Goal: Information Seeking & Learning: Learn about a topic

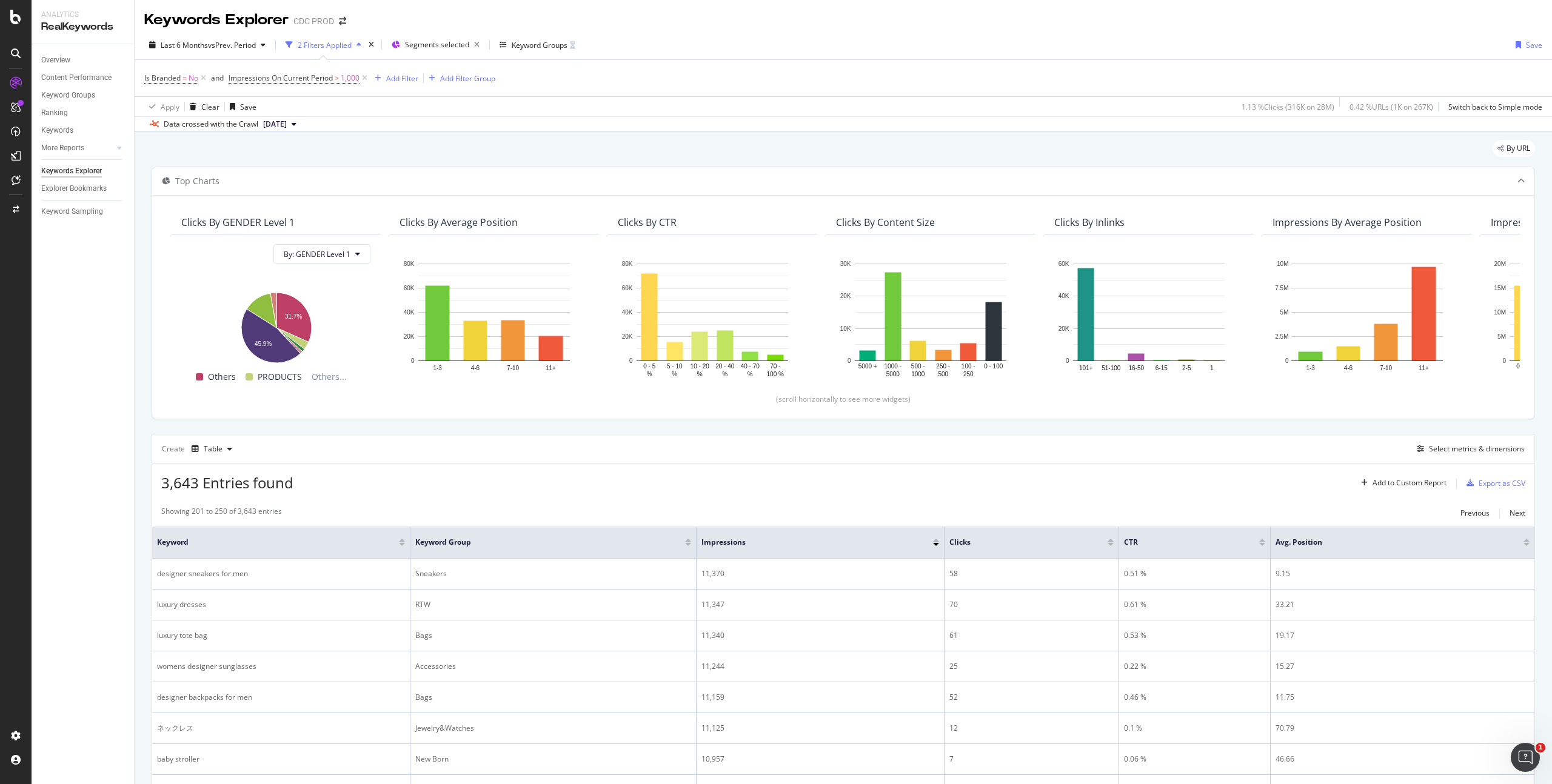
scroll to position [331, 0]
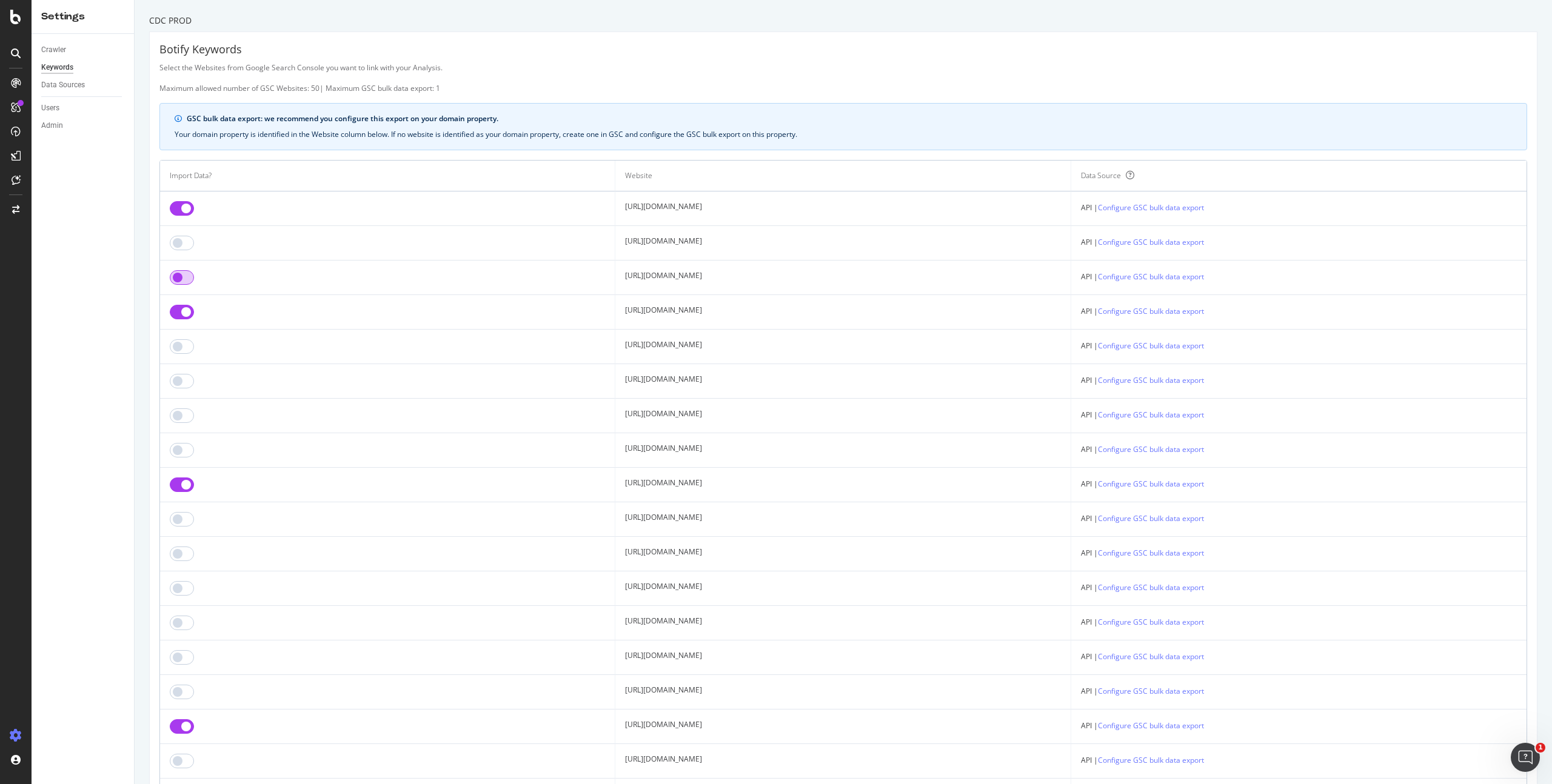
click at [188, 280] on input "checkbox" at bounding box center [182, 277] width 25 height 14
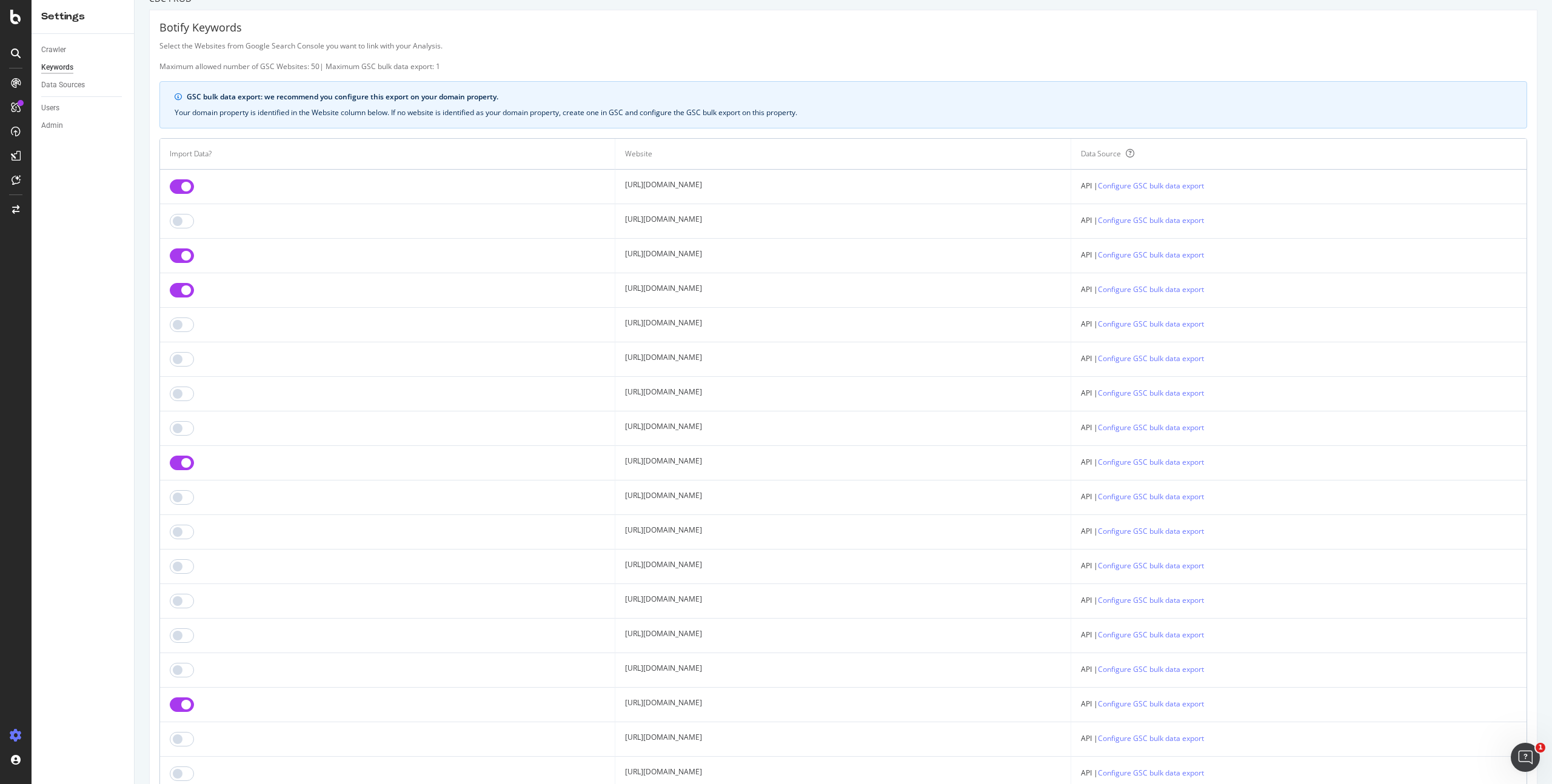
scroll to position [94, 0]
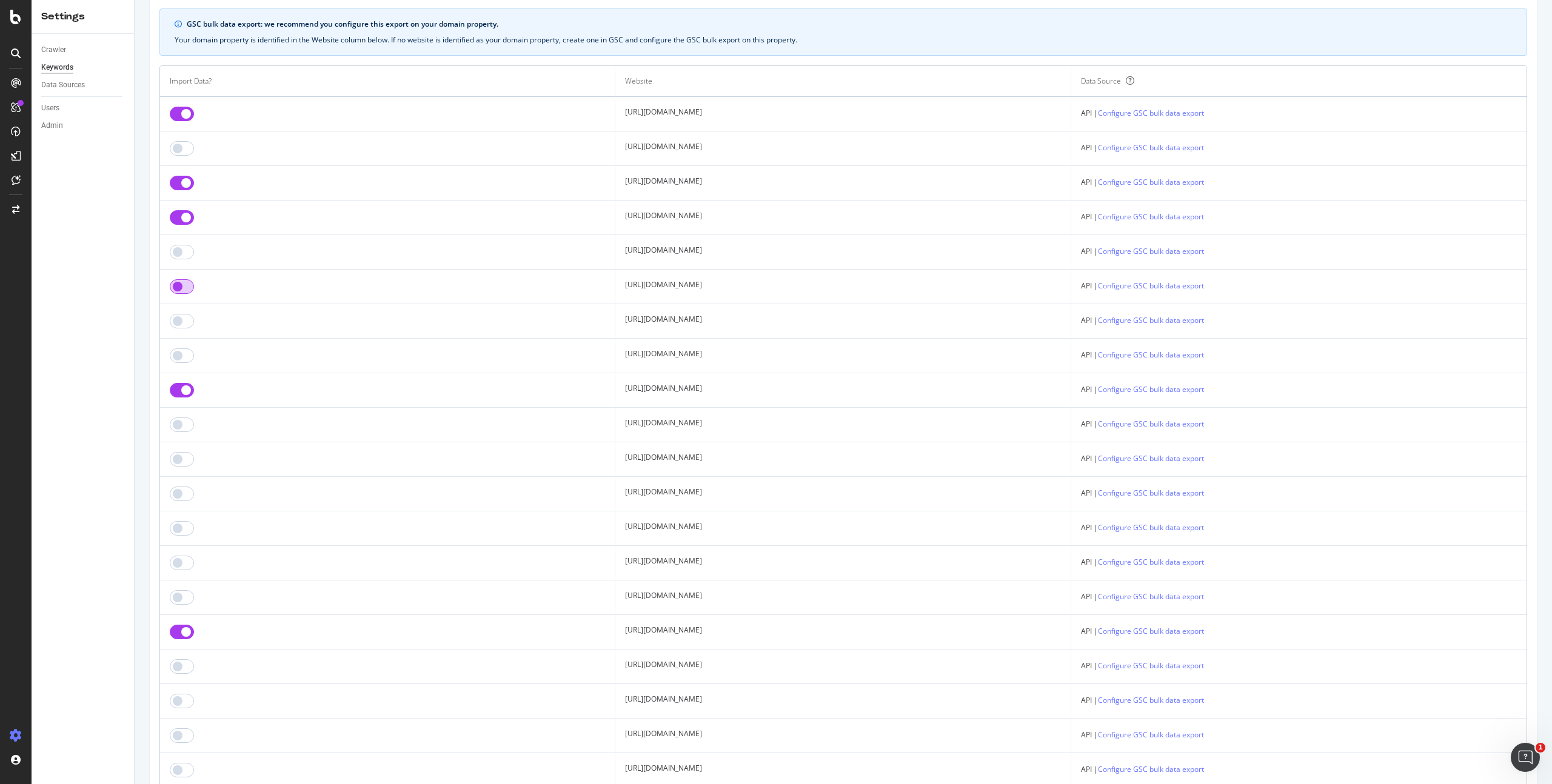
click at [187, 284] on input "checkbox" at bounding box center [182, 287] width 25 height 14
click at [185, 285] on input "checkbox" at bounding box center [182, 287] width 25 height 14
click at [185, 322] on input "checkbox" at bounding box center [182, 321] width 25 height 14
click at [187, 148] on input "checkbox" at bounding box center [182, 148] width 25 height 14
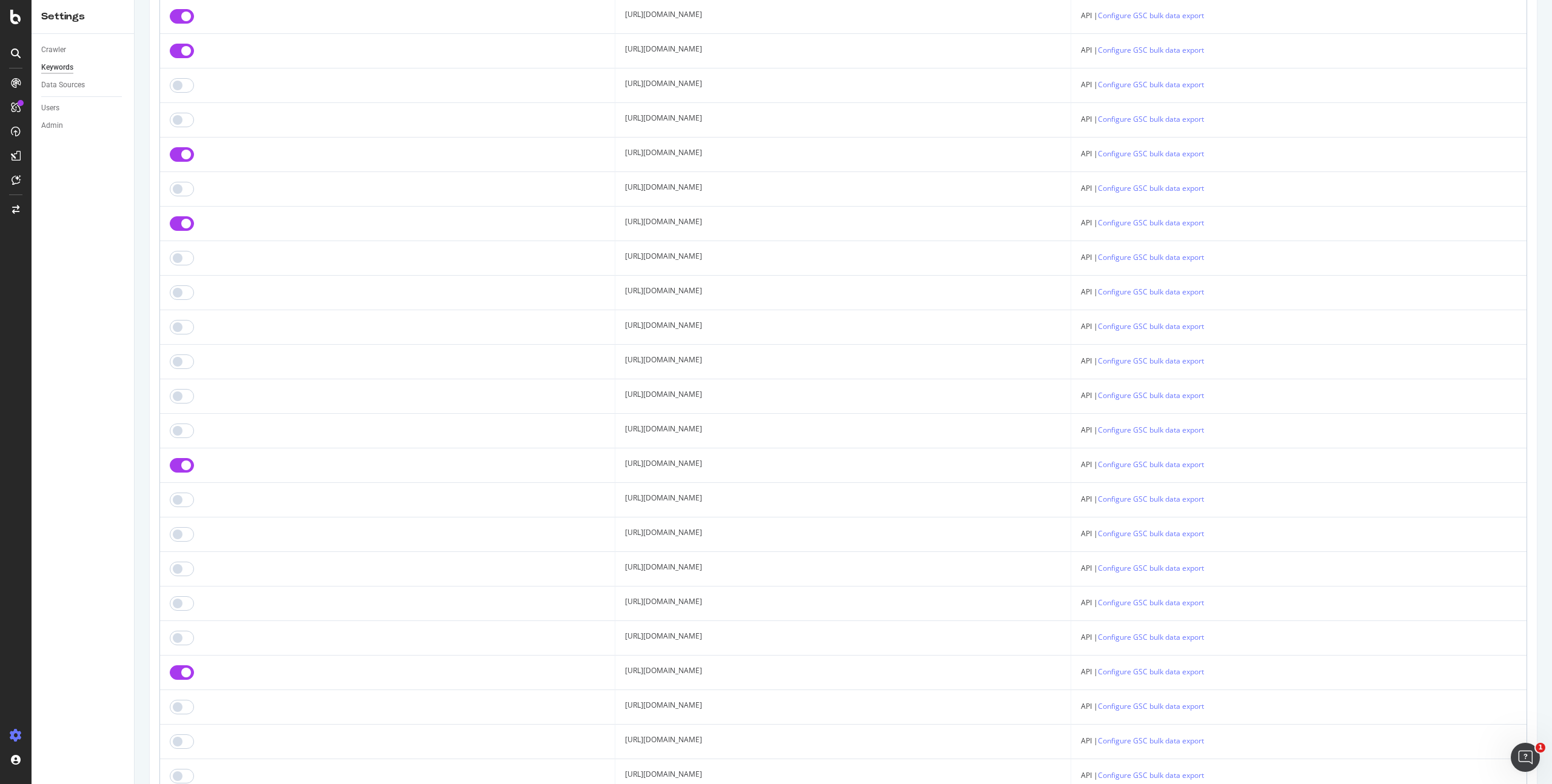
scroll to position [269, 0]
click at [181, 280] on input "checkbox" at bounding box center [182, 285] width 25 height 14
click at [182, 280] on input "checkbox" at bounding box center [182, 285] width 25 height 14
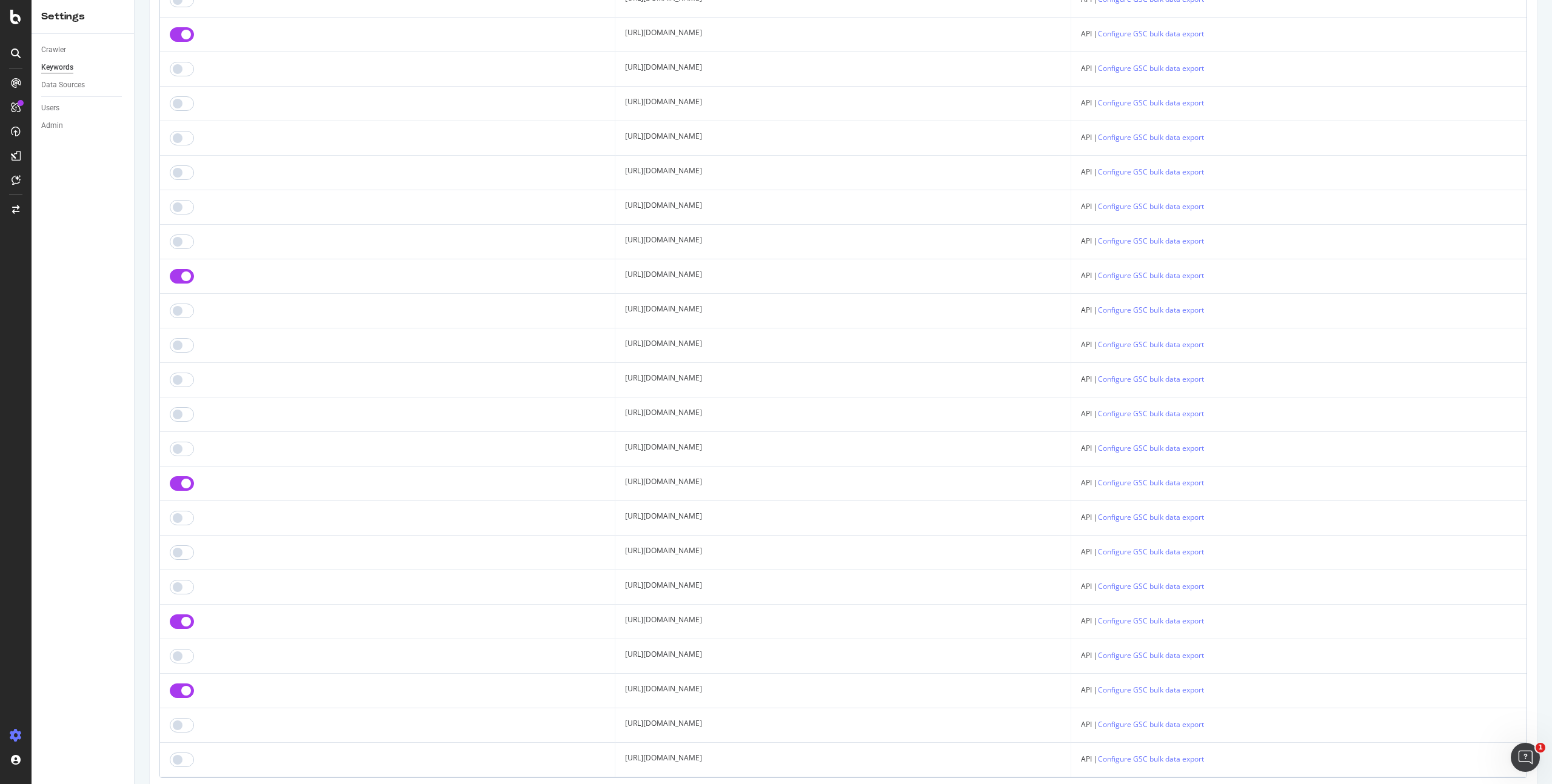
scroll to position [459, 0]
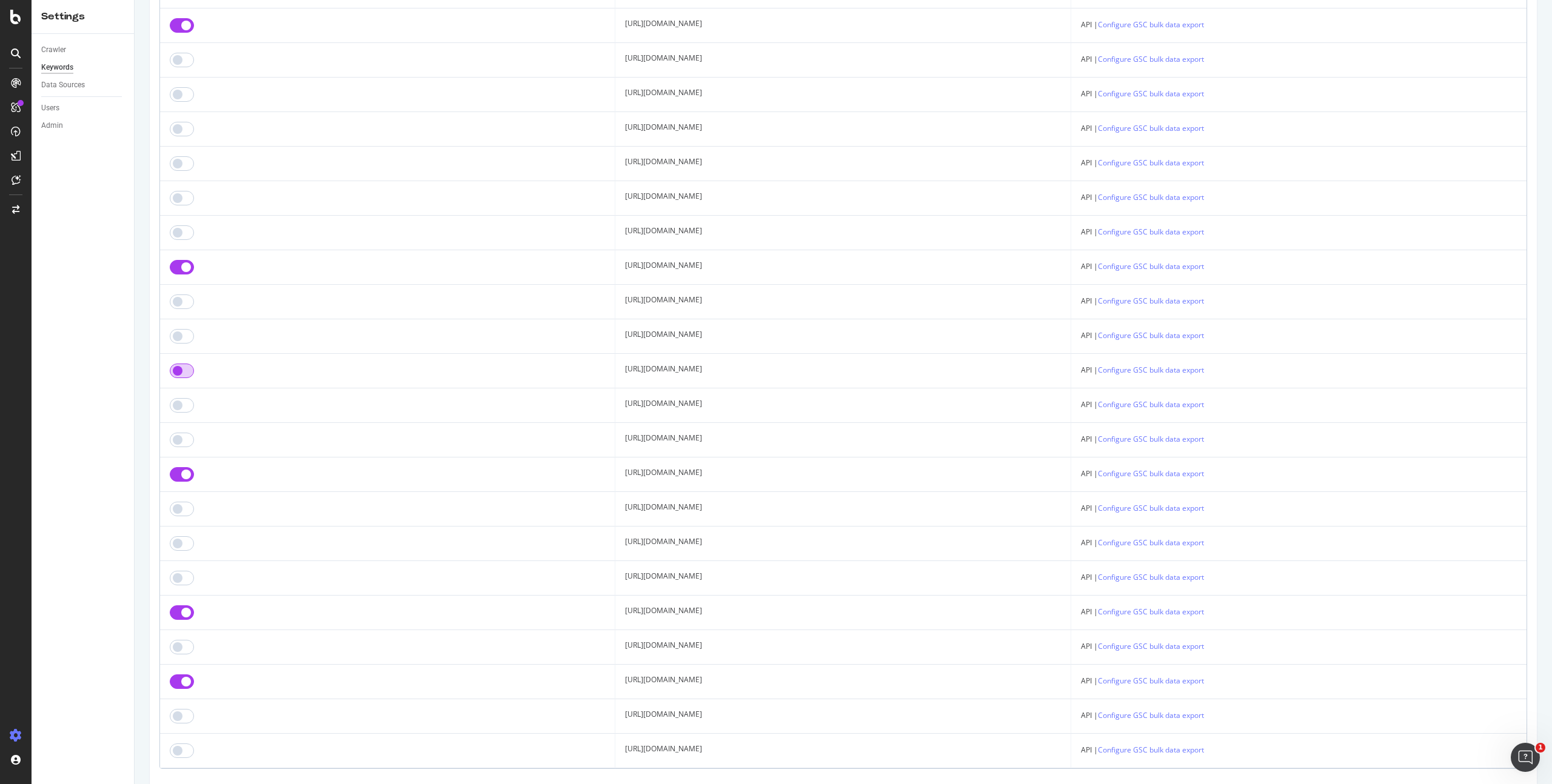
click at [181, 367] on input "checkbox" at bounding box center [182, 371] width 25 height 14
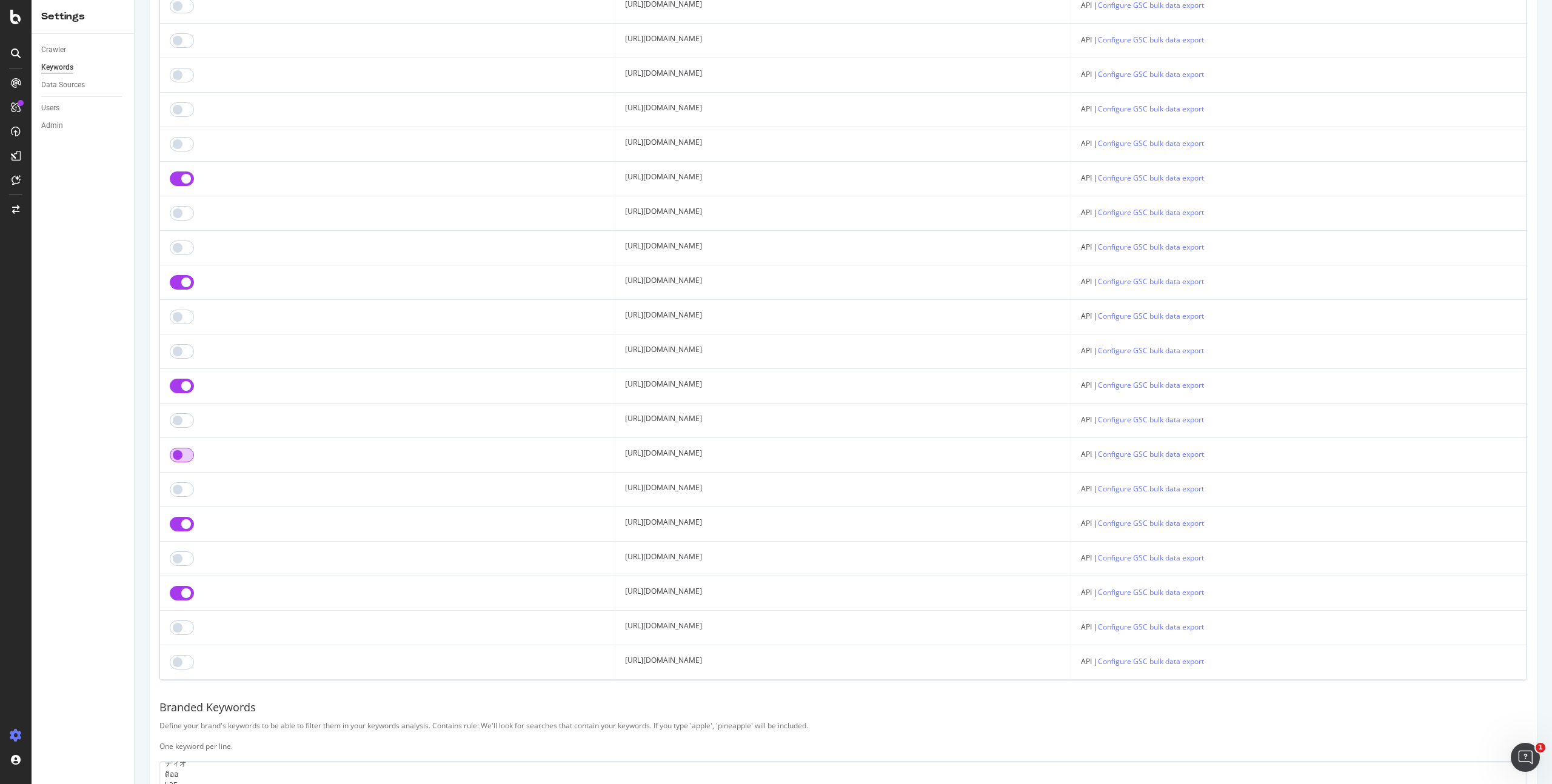
click at [185, 452] on input "checkbox" at bounding box center [182, 455] width 25 height 14
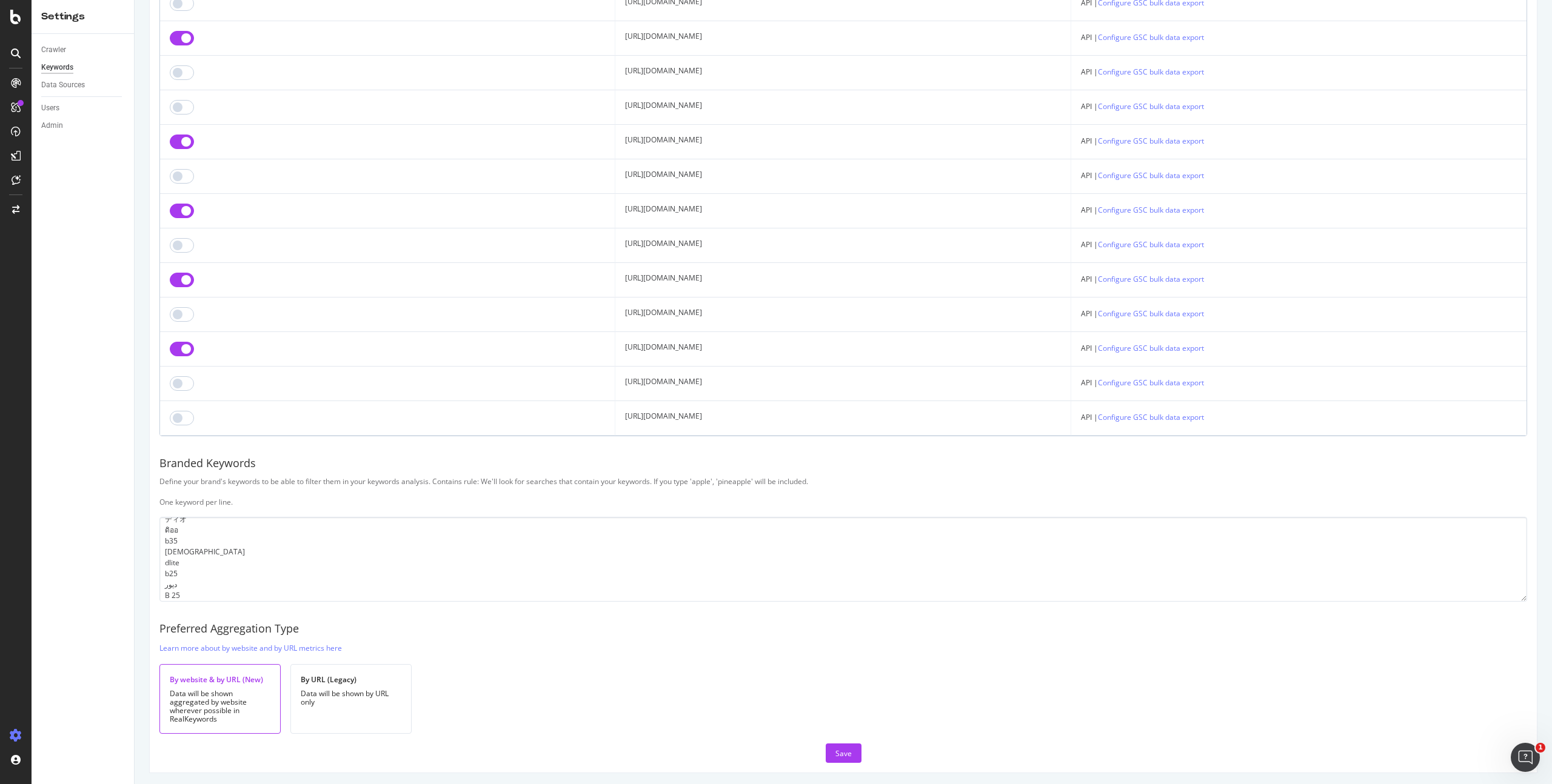
scroll to position [796, 0]
click at [838, 755] on div "Save" at bounding box center [843, 749] width 17 height 18
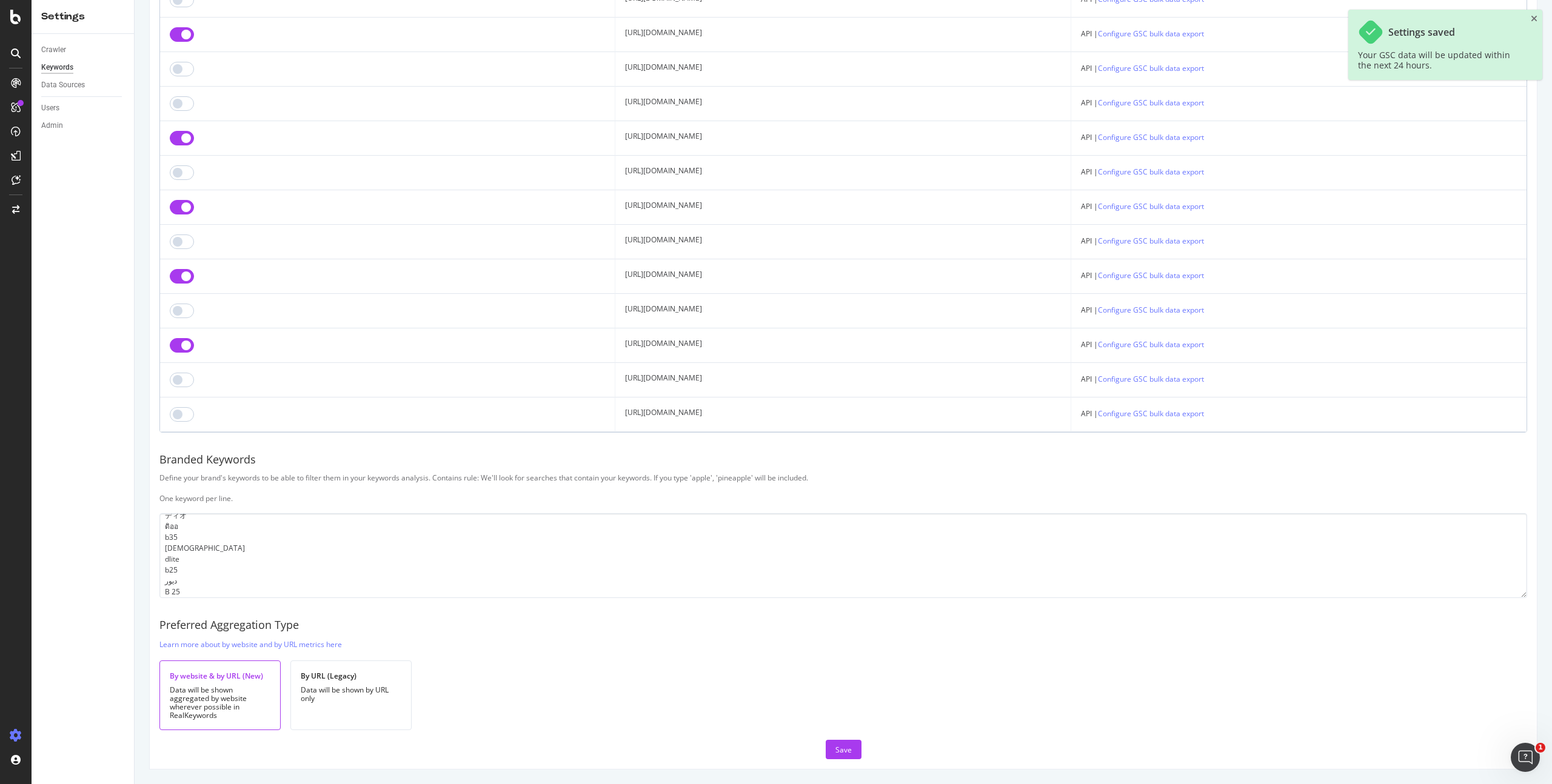
scroll to position [0, 0]
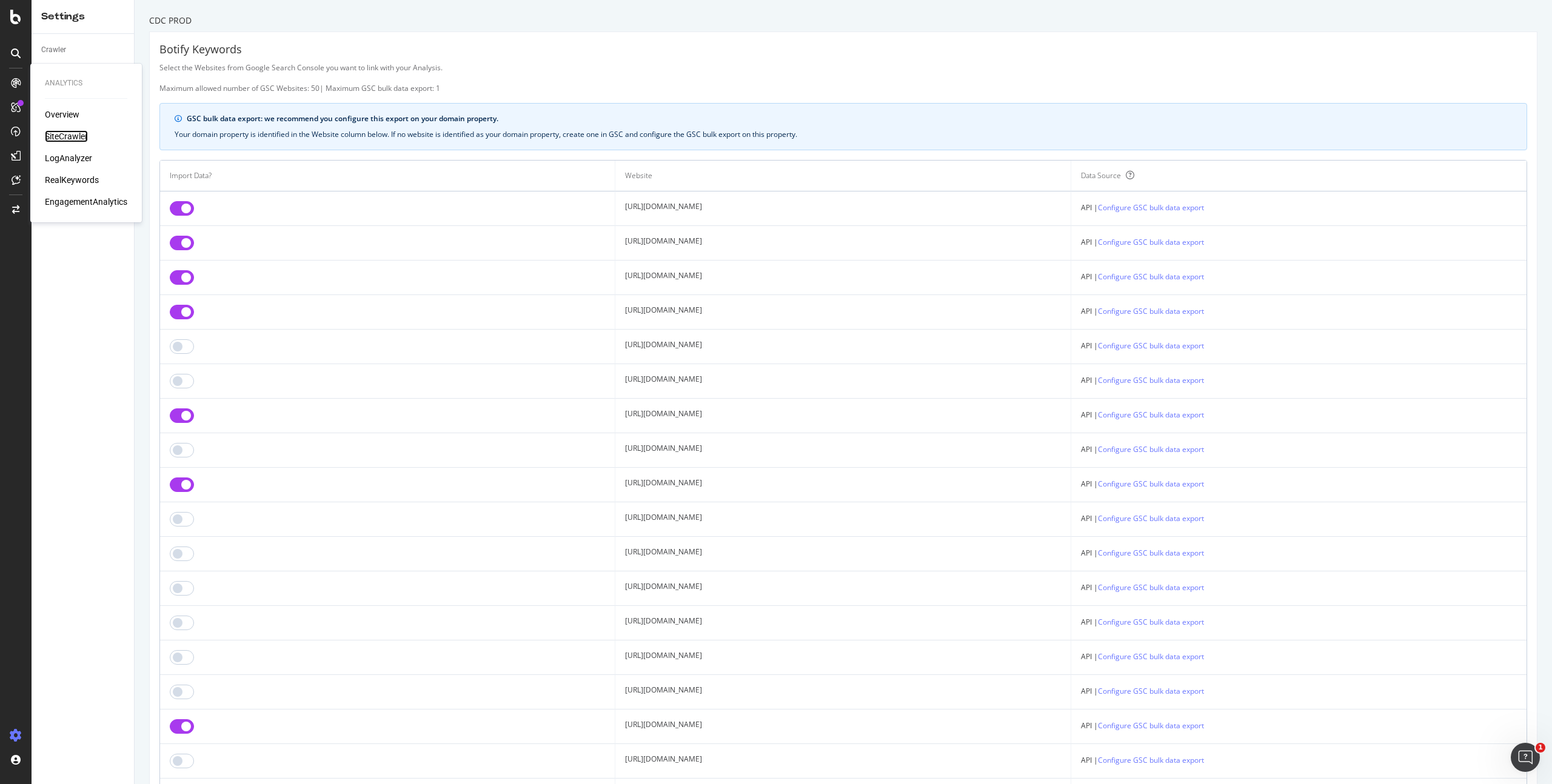
click at [65, 136] on div "SiteCrawler" at bounding box center [66, 136] width 43 height 12
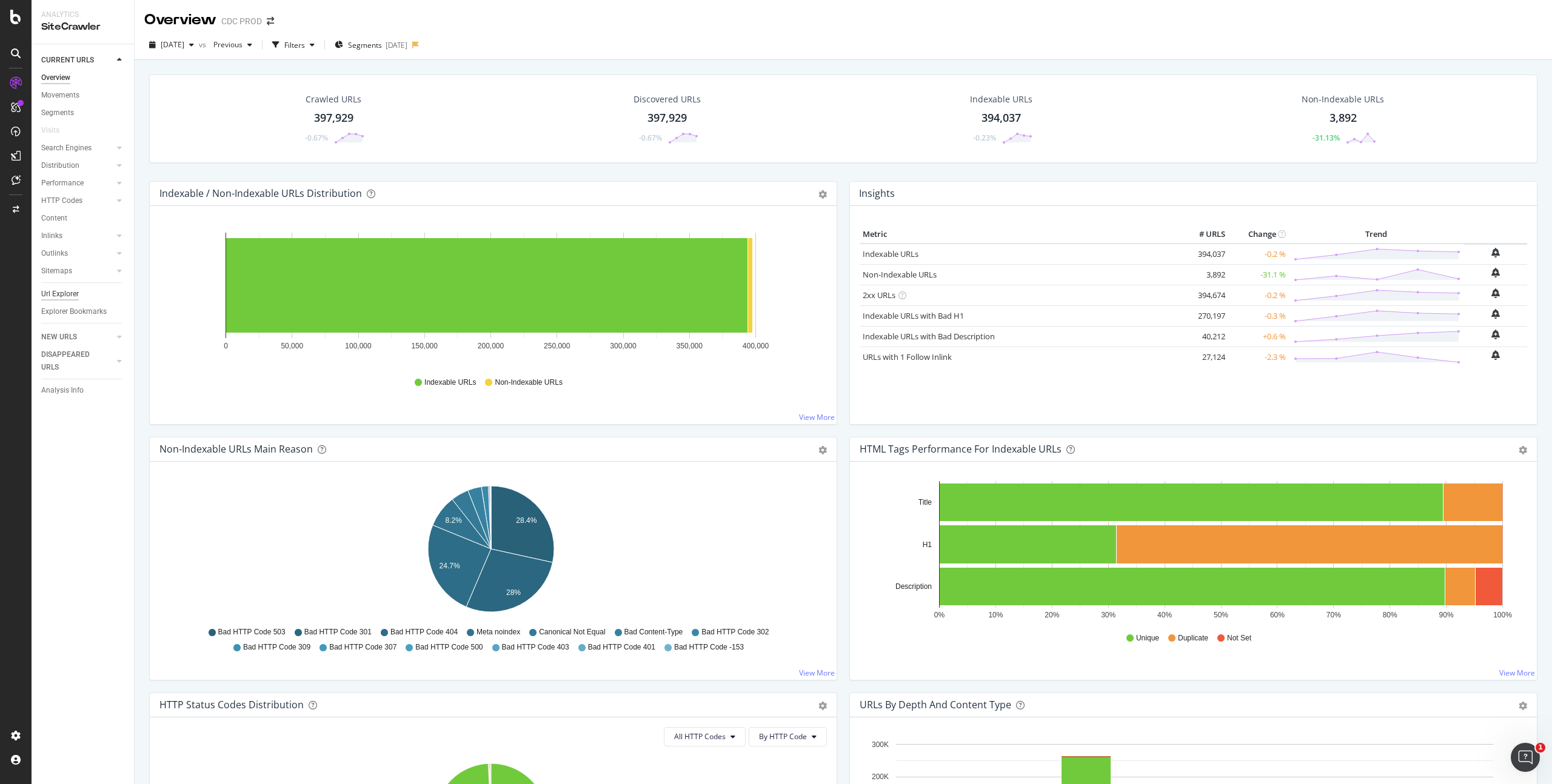
click at [67, 295] on div "Url Explorer" at bounding box center [60, 294] width 37 height 13
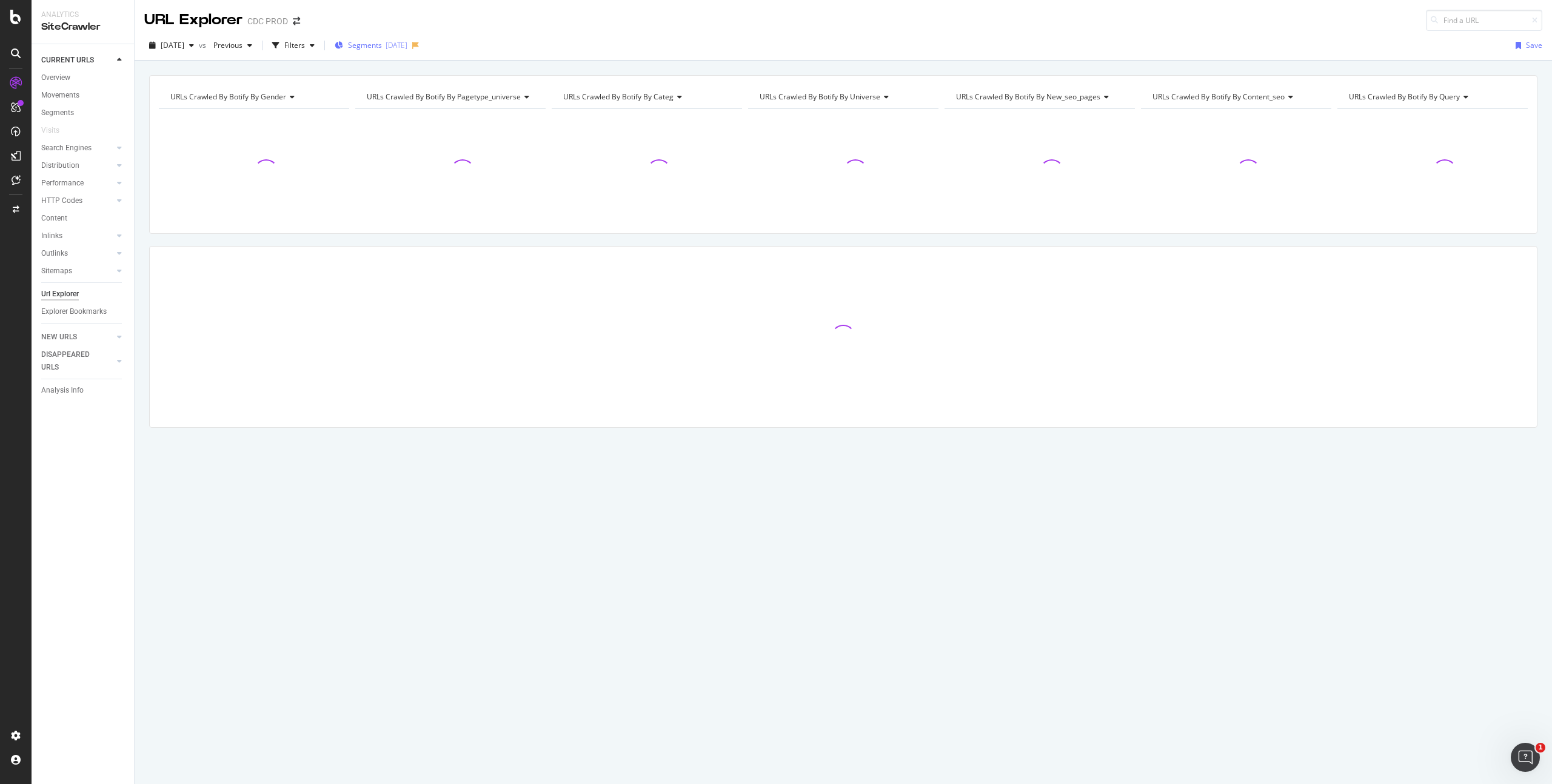
click at [382, 42] on span "Segments" at bounding box center [365, 45] width 34 height 10
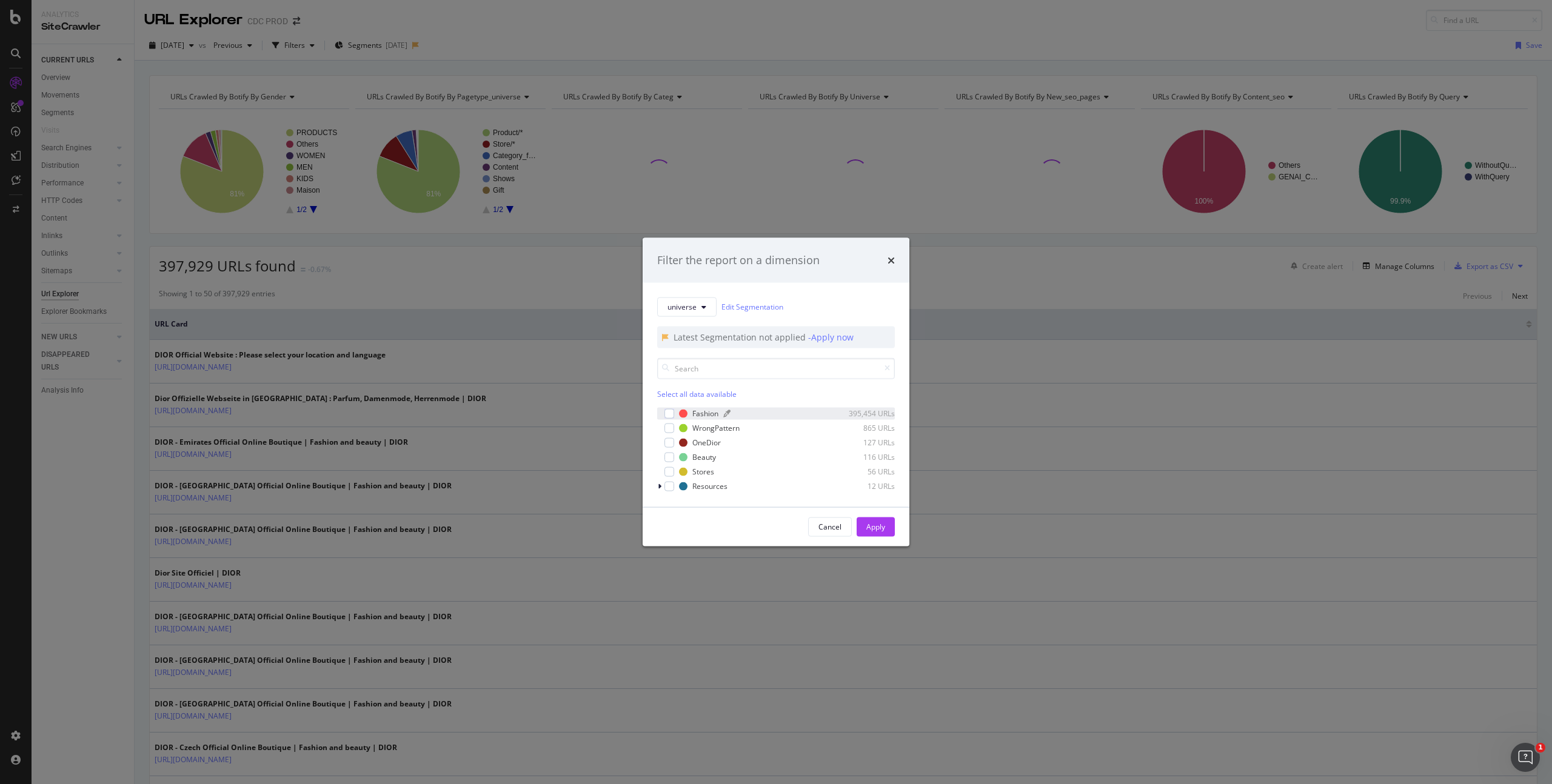
click at [703, 413] on div "Fashion" at bounding box center [705, 414] width 26 height 10
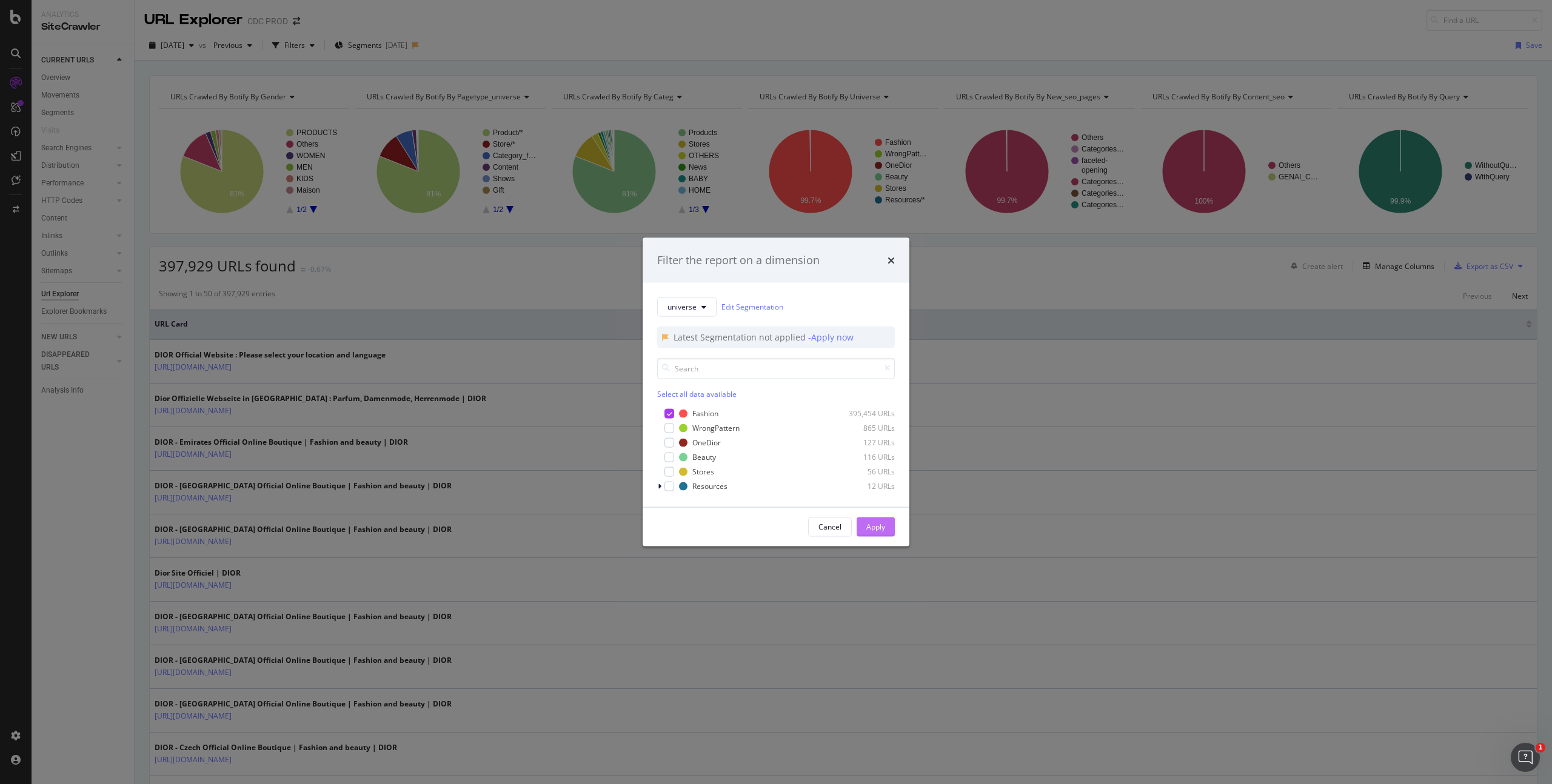
click at [879, 527] on div "Apply" at bounding box center [876, 527] width 19 height 10
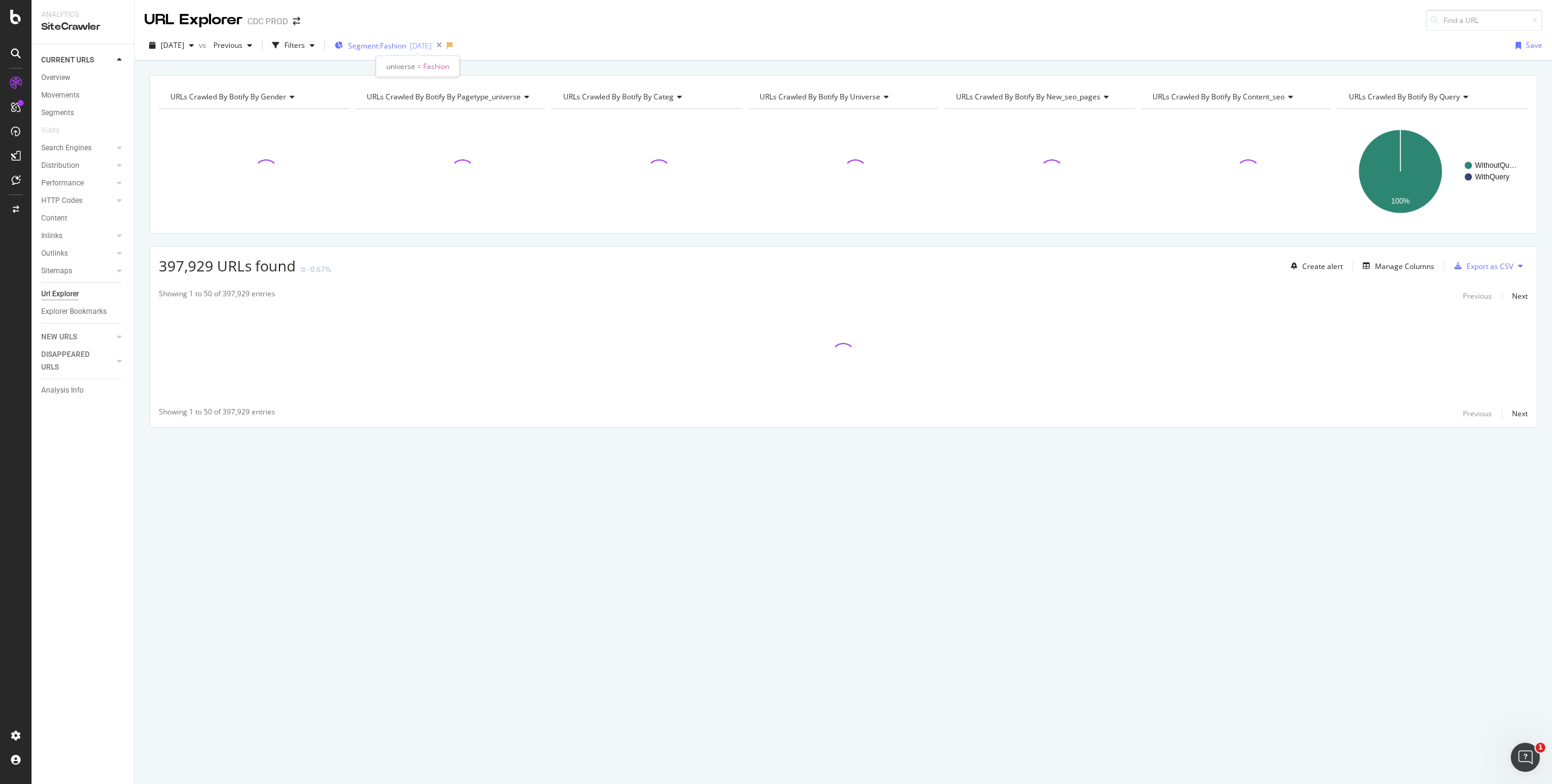
click at [406, 48] on span "Segment: Fashion" at bounding box center [377, 45] width 58 height 10
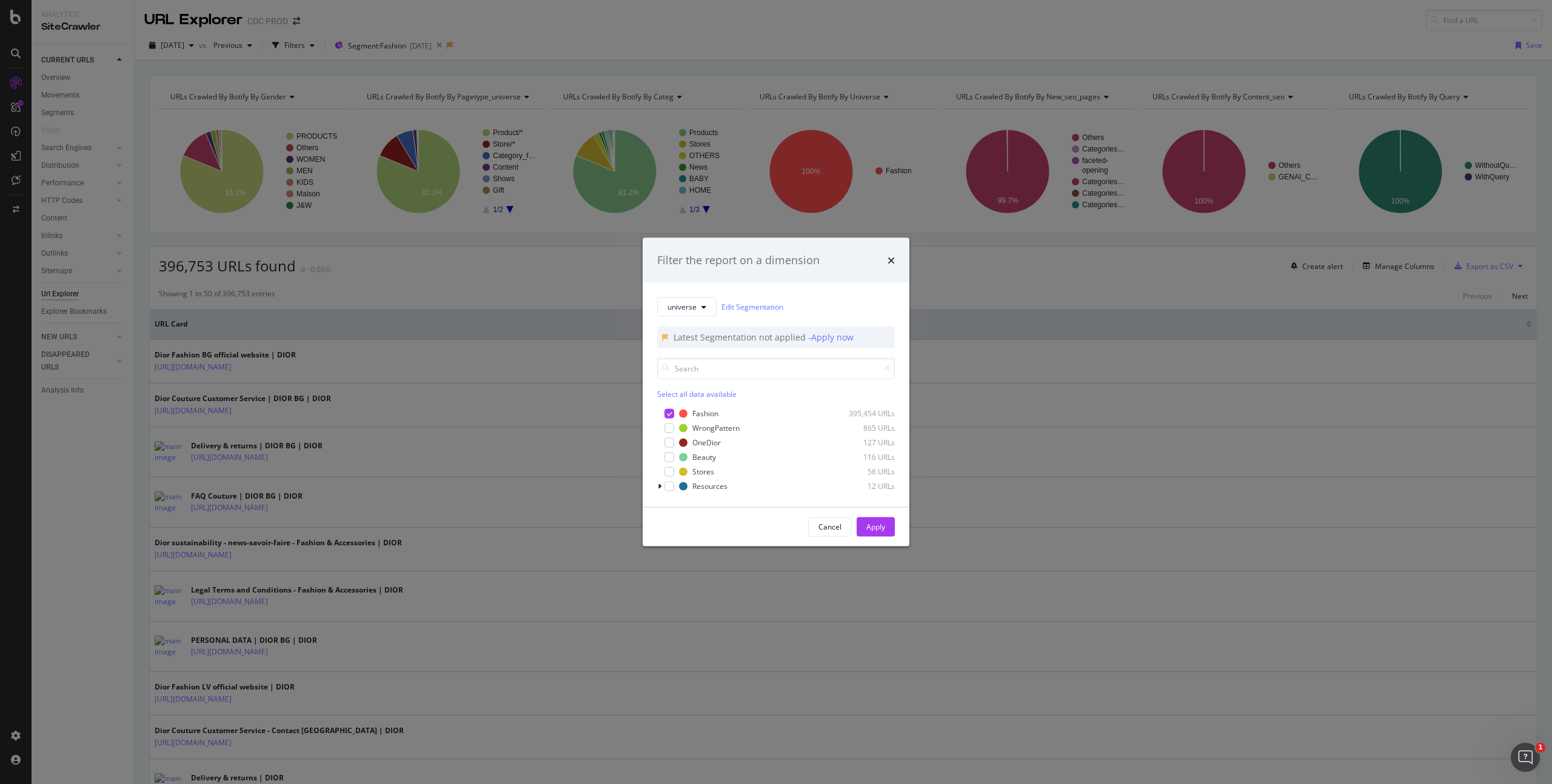
click at [706, 296] on div "universe Edit Segmentation Latest Segmentation not applied - Apply now Select a…" at bounding box center [776, 394] width 267 height 224
click at [706, 308] on button "universe" at bounding box center [687, 306] width 59 height 19
click at [715, 364] on div "pagetype&universe" at bounding box center [709, 373] width 102 height 17
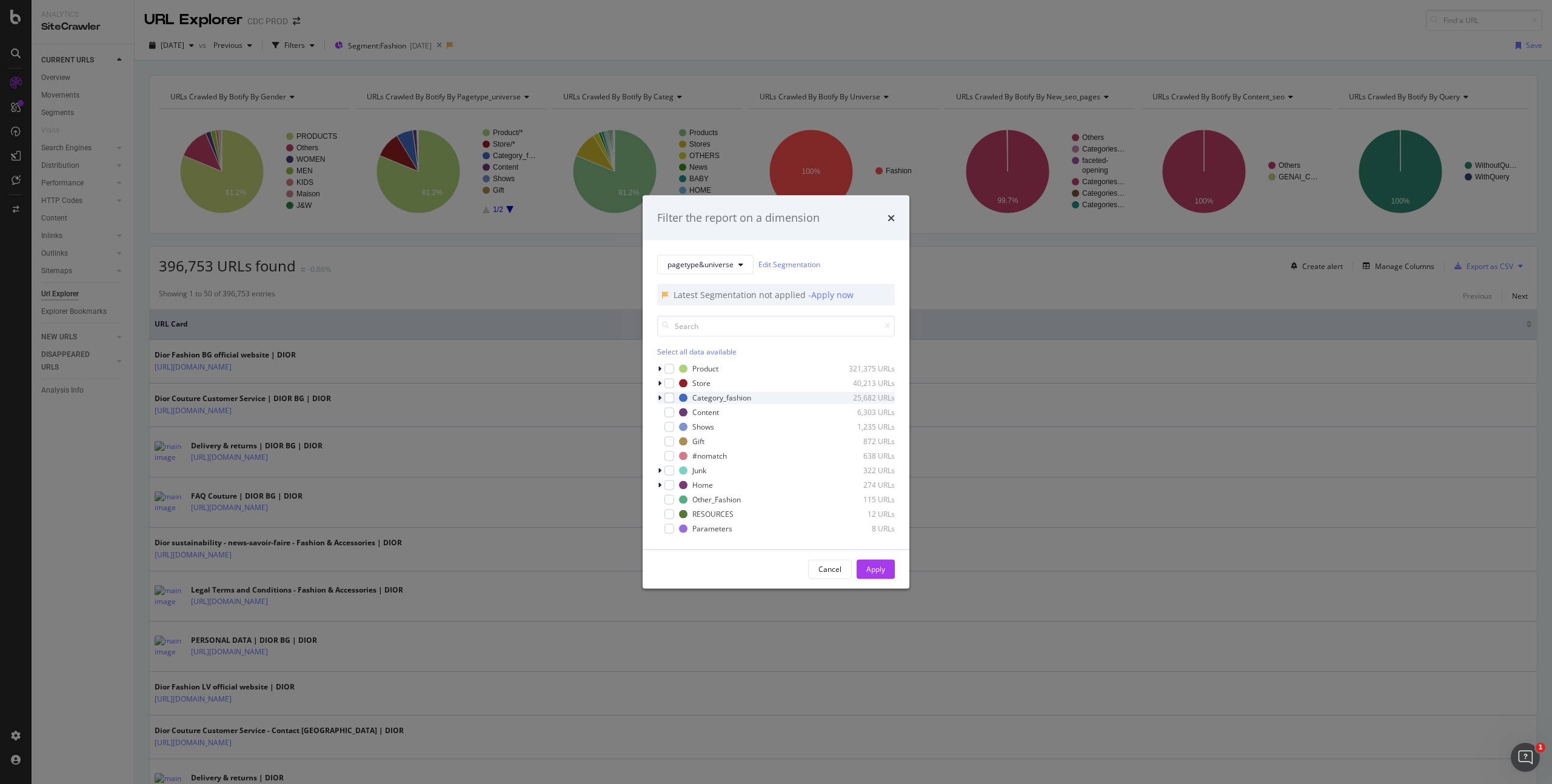
click at [660, 399] on icon "modal" at bounding box center [659, 398] width 4 height 7
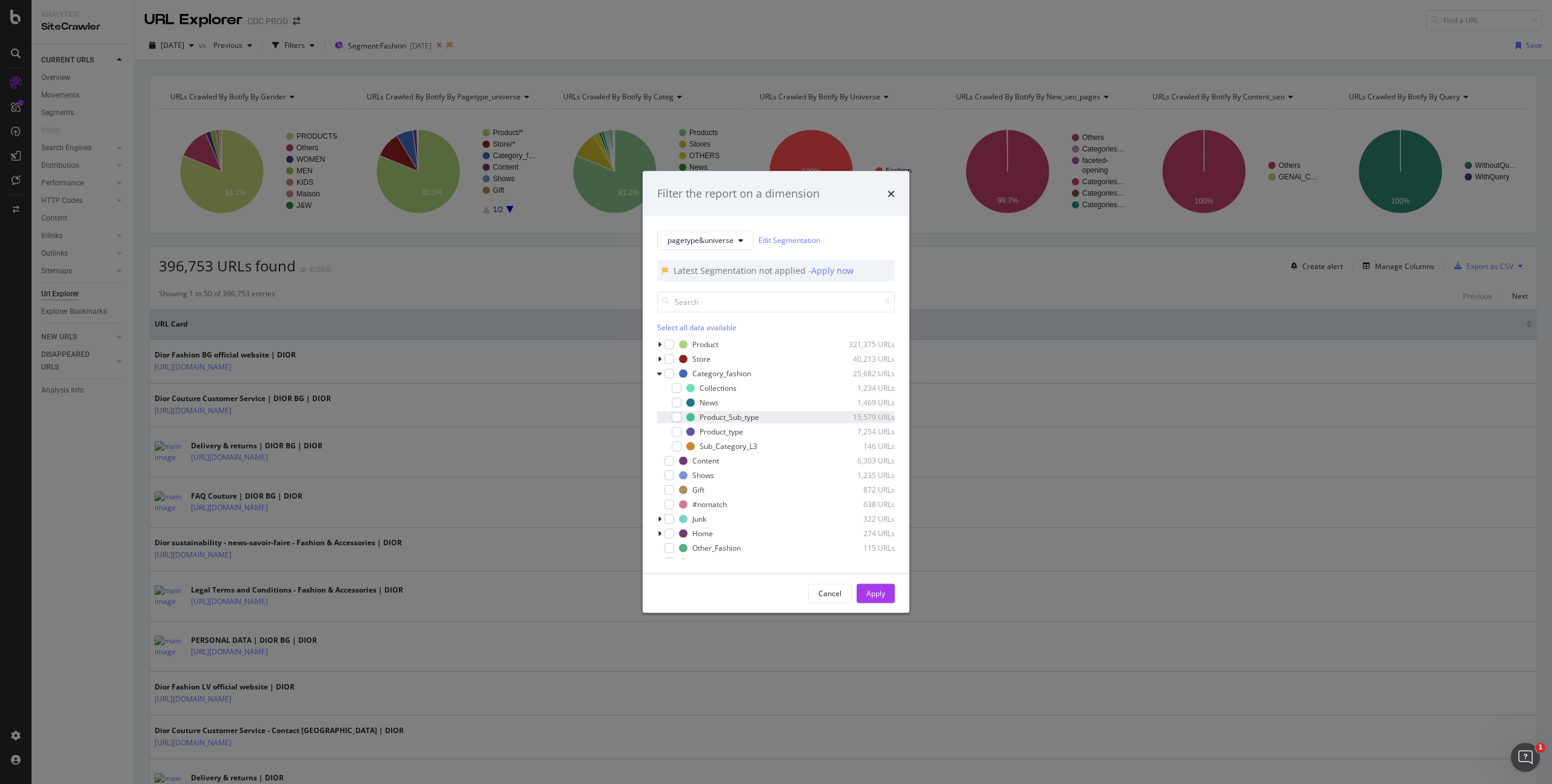
click at [682, 417] on div "Product_Sub_type 15,579 URLs" at bounding box center [776, 416] width 238 height 12
click at [678, 429] on div "modal" at bounding box center [676, 431] width 9 height 9
click at [680, 445] on div "modal" at bounding box center [676, 445] width 9 height 9
click at [866, 594] on div "Apply" at bounding box center [876, 594] width 19 height 10
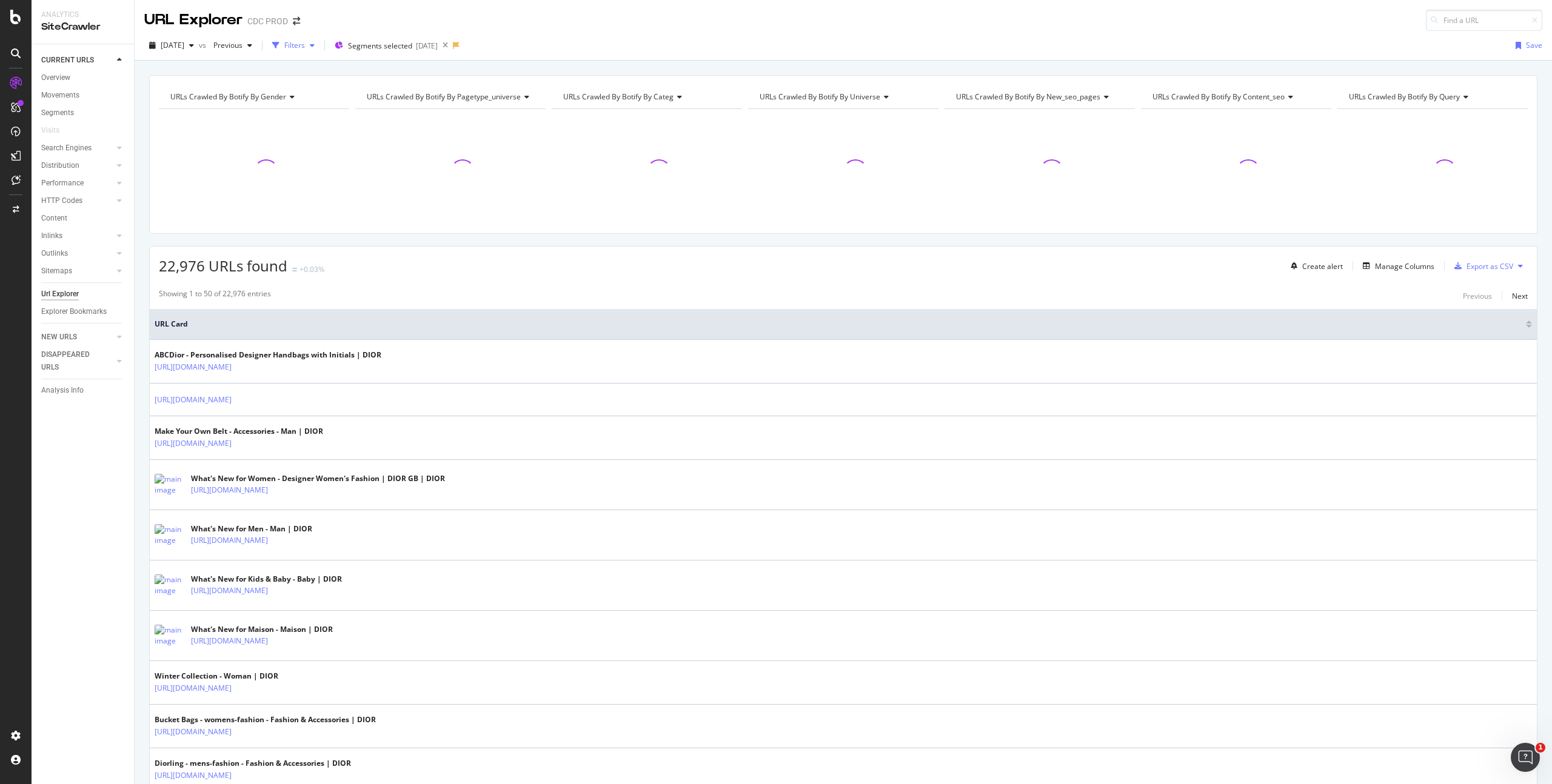
click at [305, 44] on div "Filters" at bounding box center [294, 45] width 21 height 10
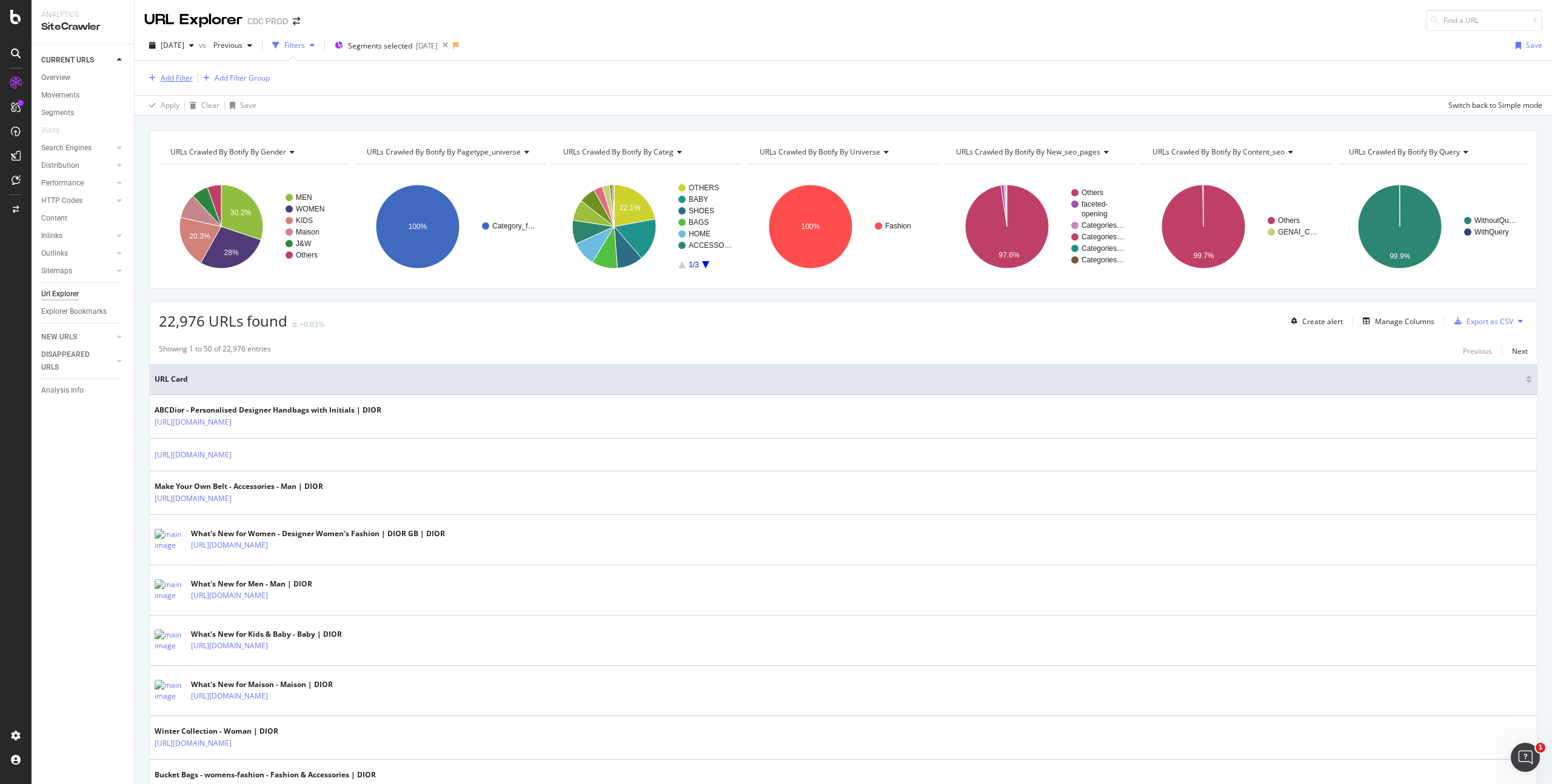
click at [165, 76] on div "Add Filter" at bounding box center [177, 78] width 32 height 10
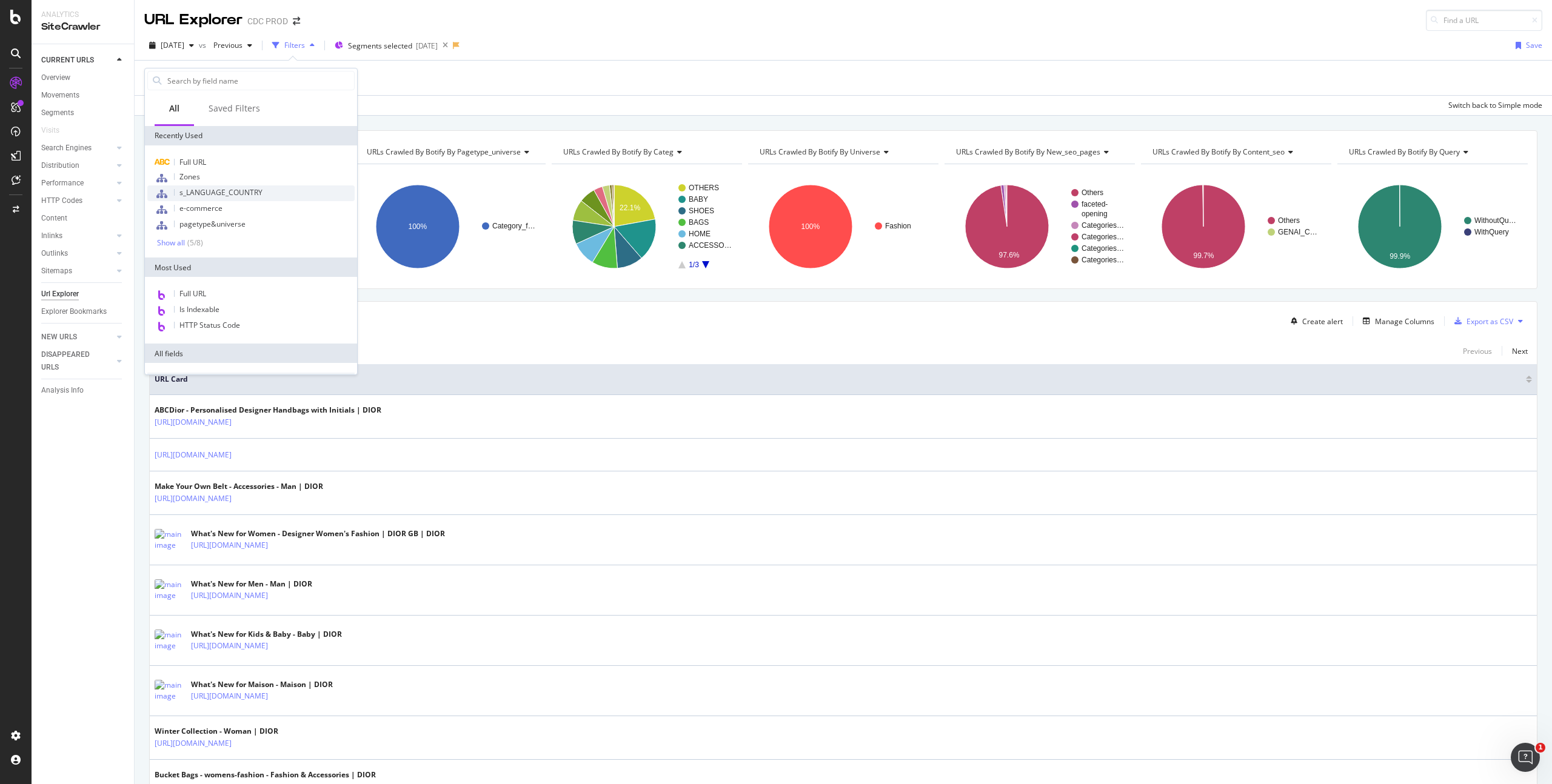
click at [231, 191] on span "s_LANGUAGE_COUNTRY" at bounding box center [221, 192] width 83 height 10
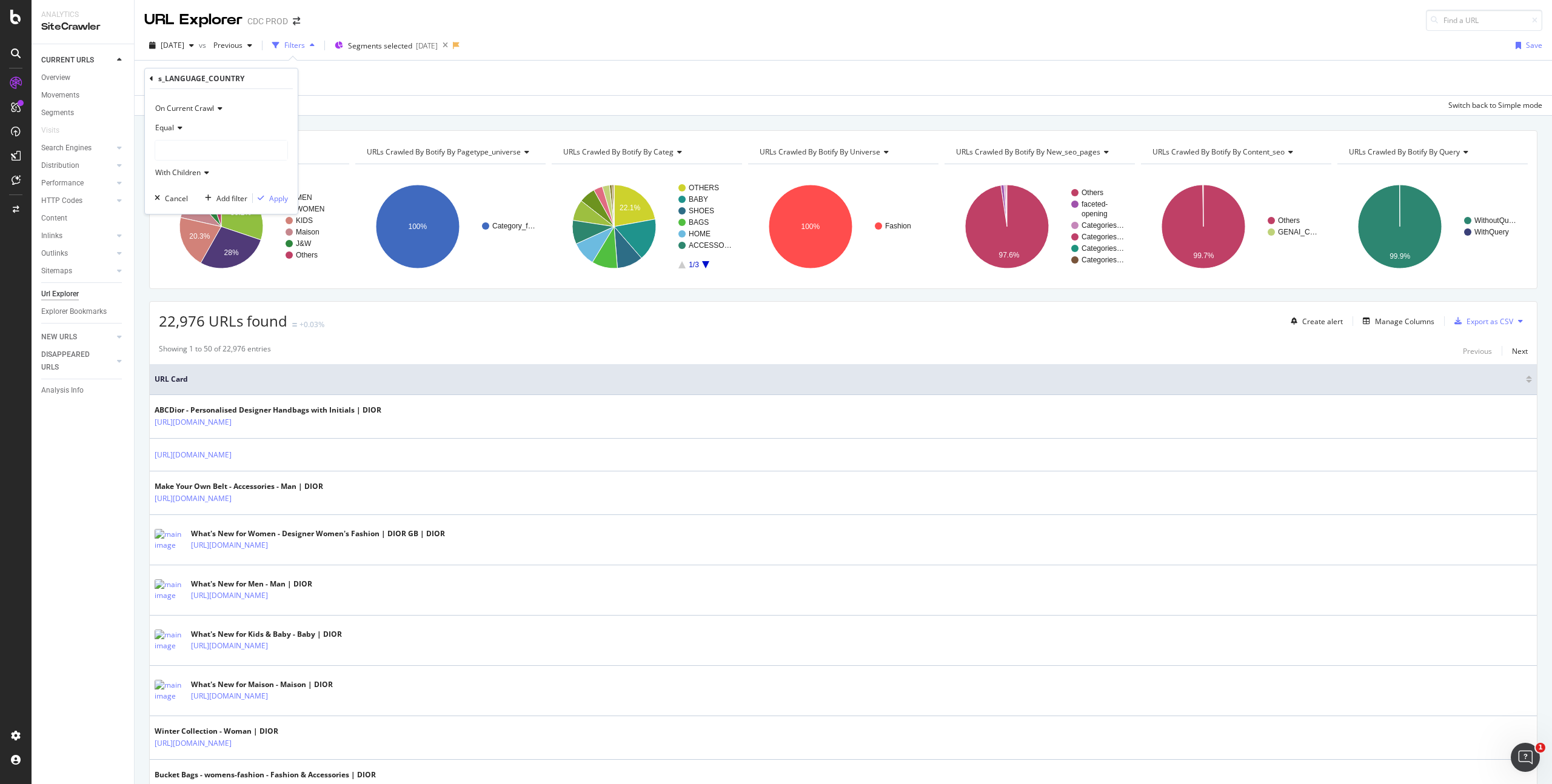
click at [194, 151] on div at bounding box center [221, 150] width 132 height 19
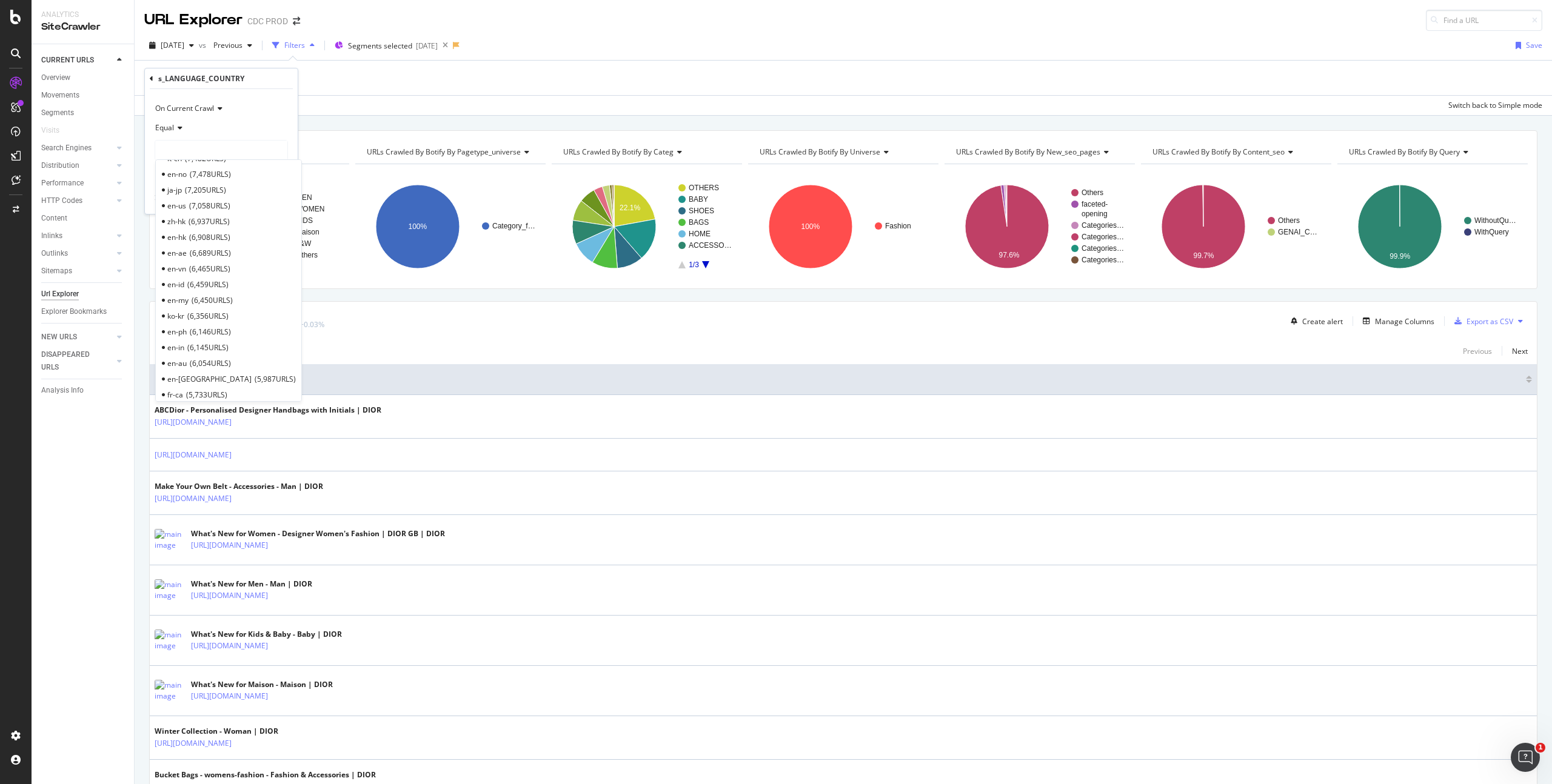
scroll to position [535, 0]
click at [204, 205] on span "7,058 URLS" at bounding box center [209, 208] width 41 height 10
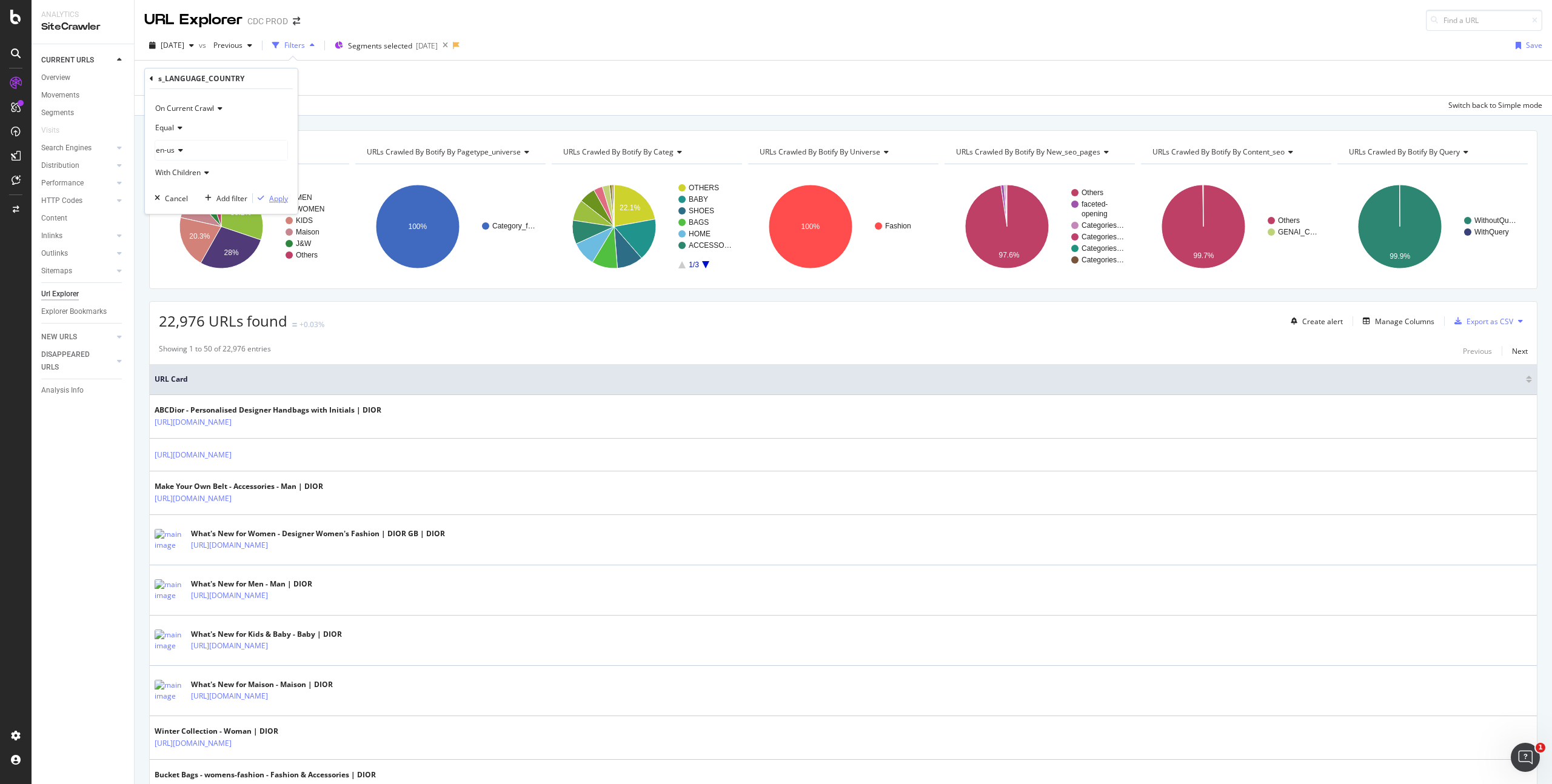
click at [278, 198] on div "Apply" at bounding box center [278, 198] width 19 height 10
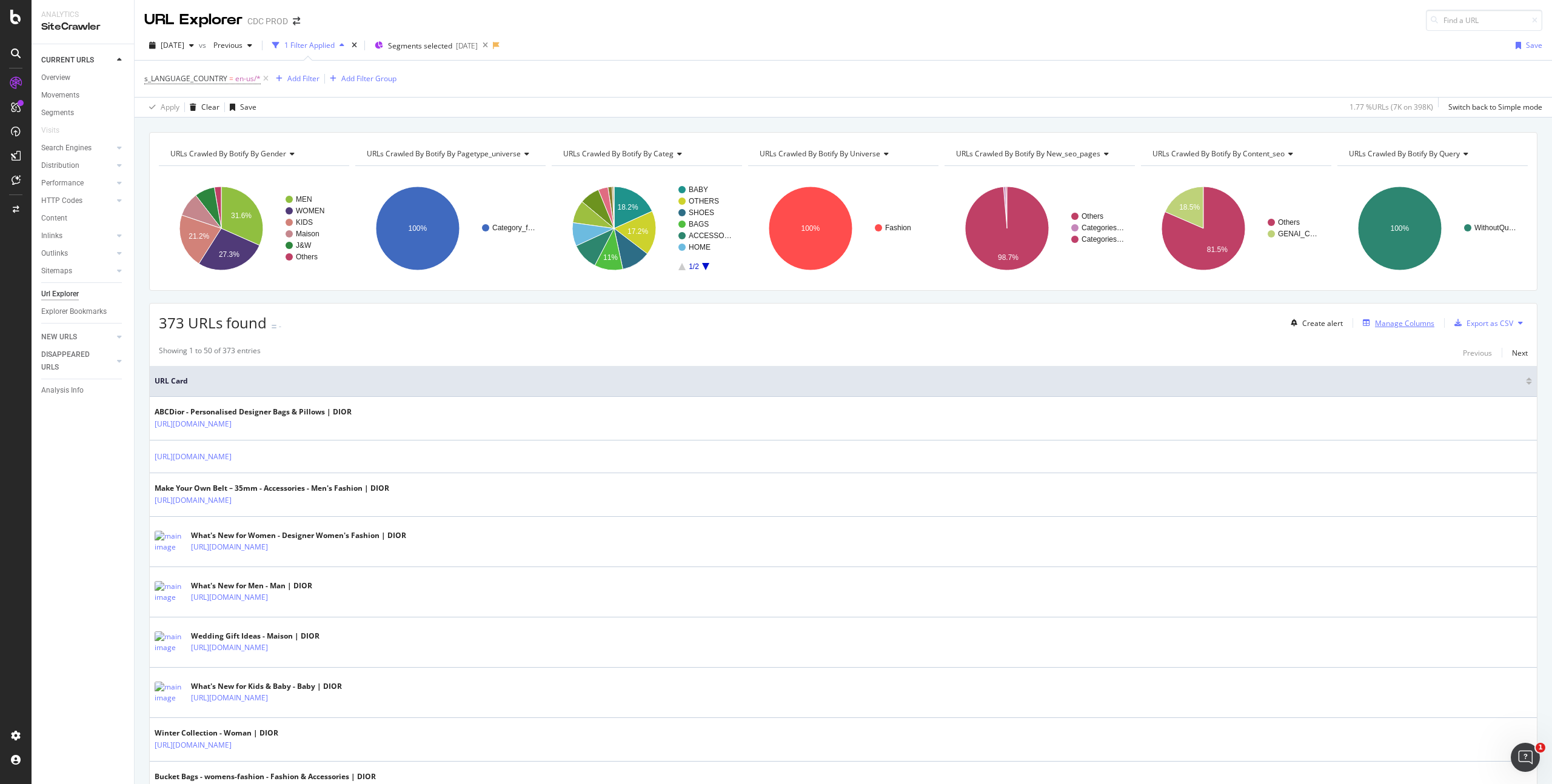
click at [1400, 322] on div "Manage Columns" at bounding box center [1404, 323] width 59 height 10
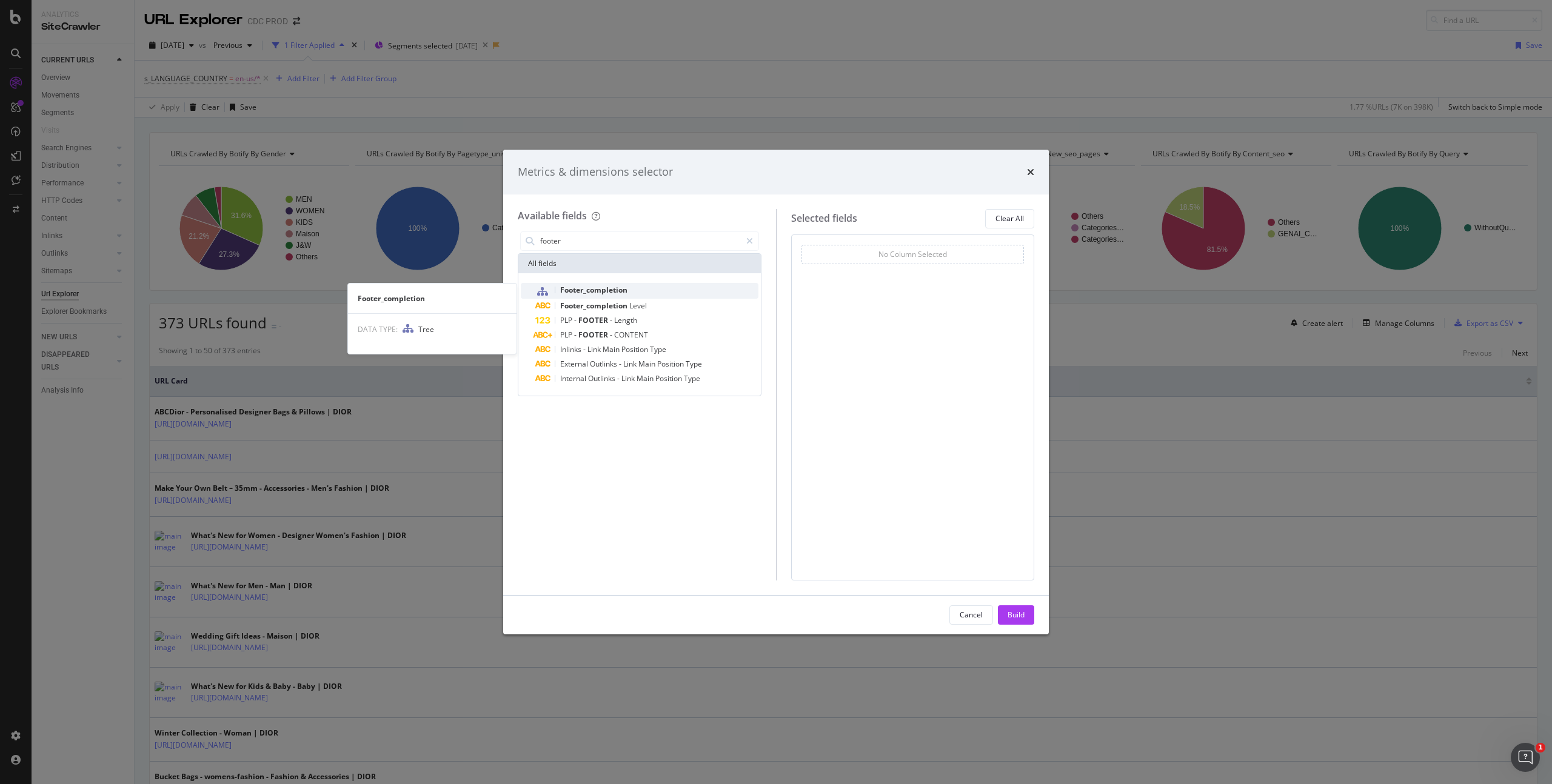
type input "footer"
click at [631, 284] on div "Footer_completion" at bounding box center [647, 291] width 223 height 16
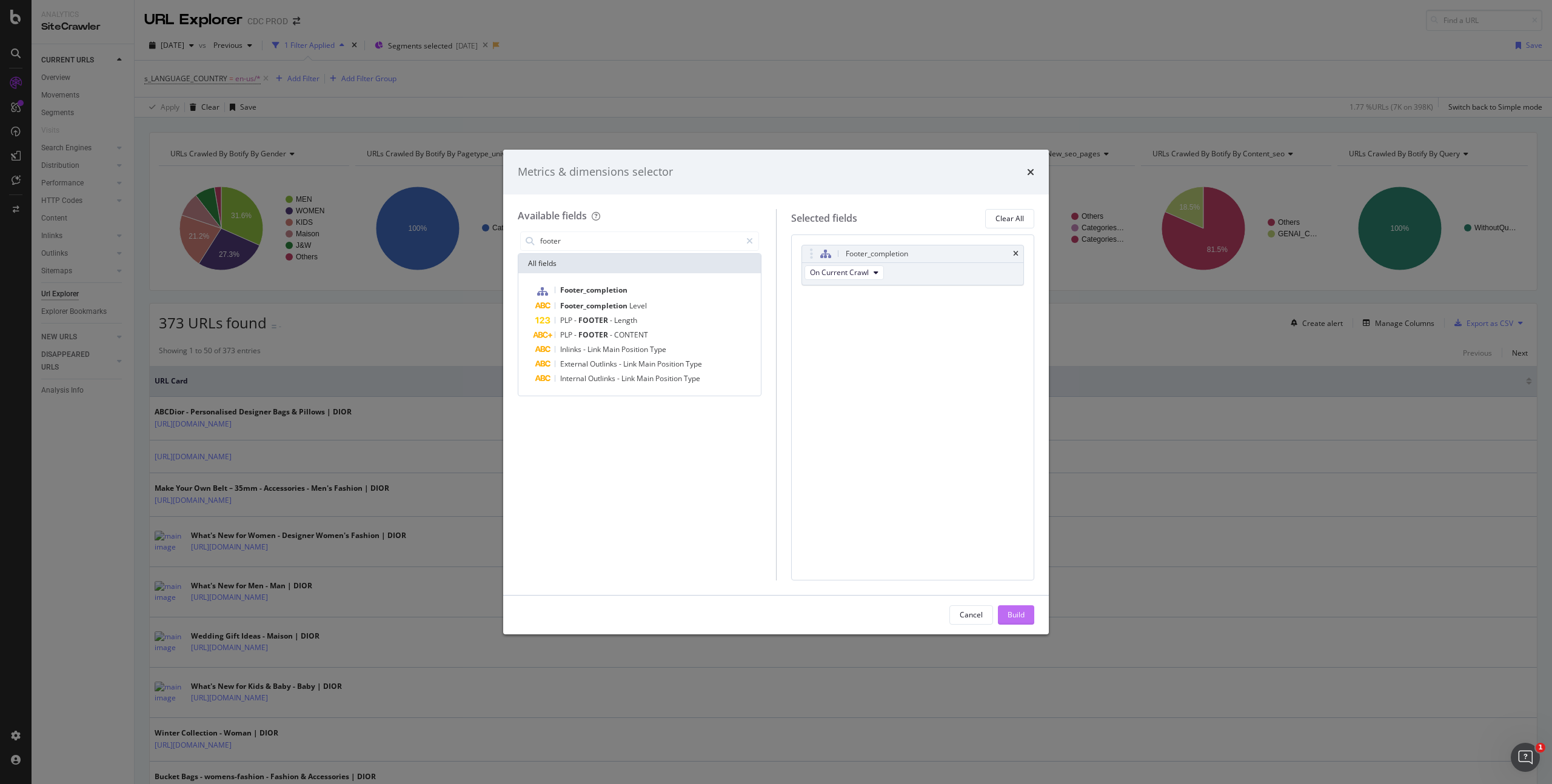
click at [1011, 613] on div "Build" at bounding box center [1016, 615] width 17 height 10
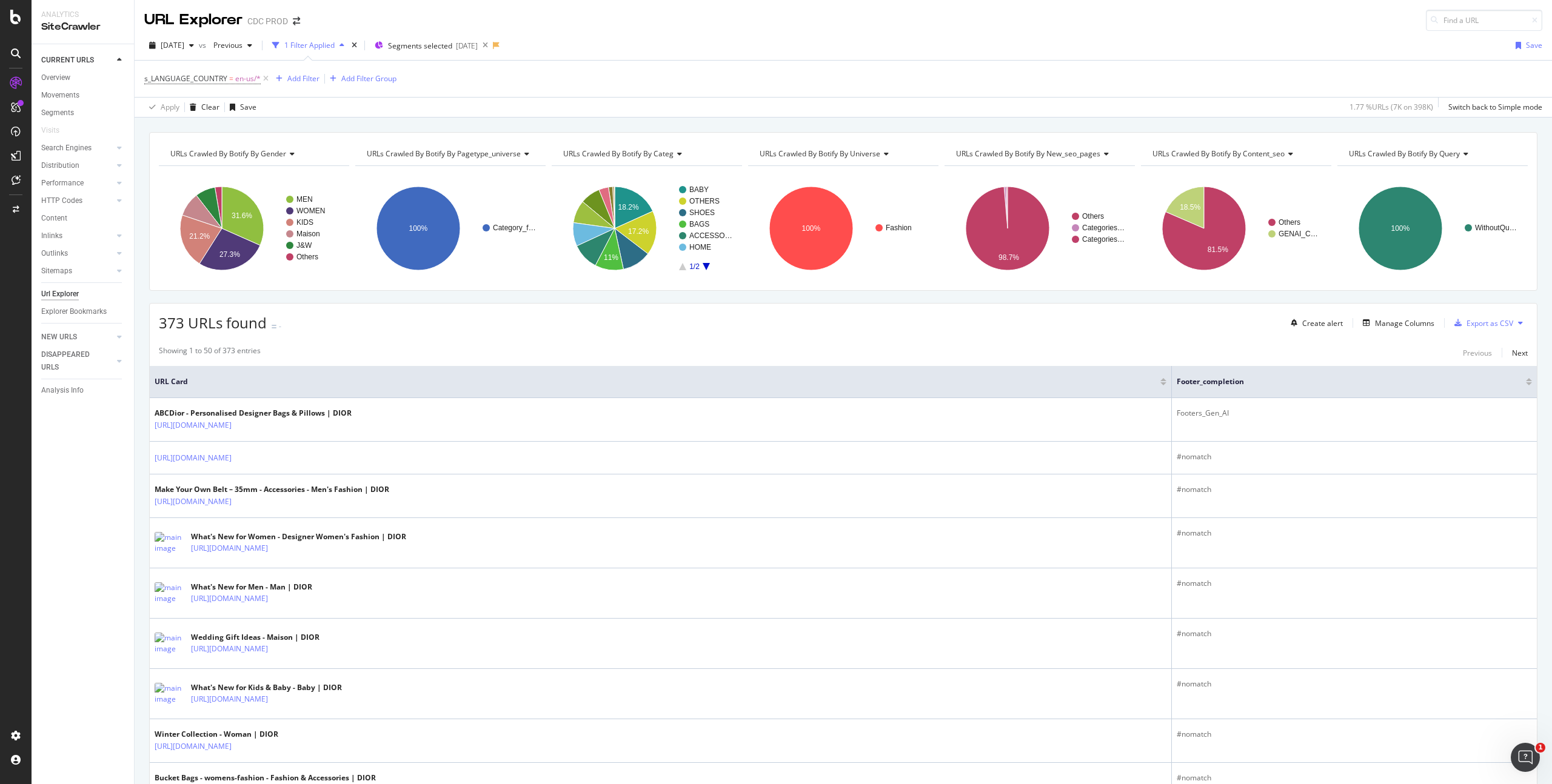
click at [1526, 384] on div at bounding box center [1529, 384] width 6 height 3
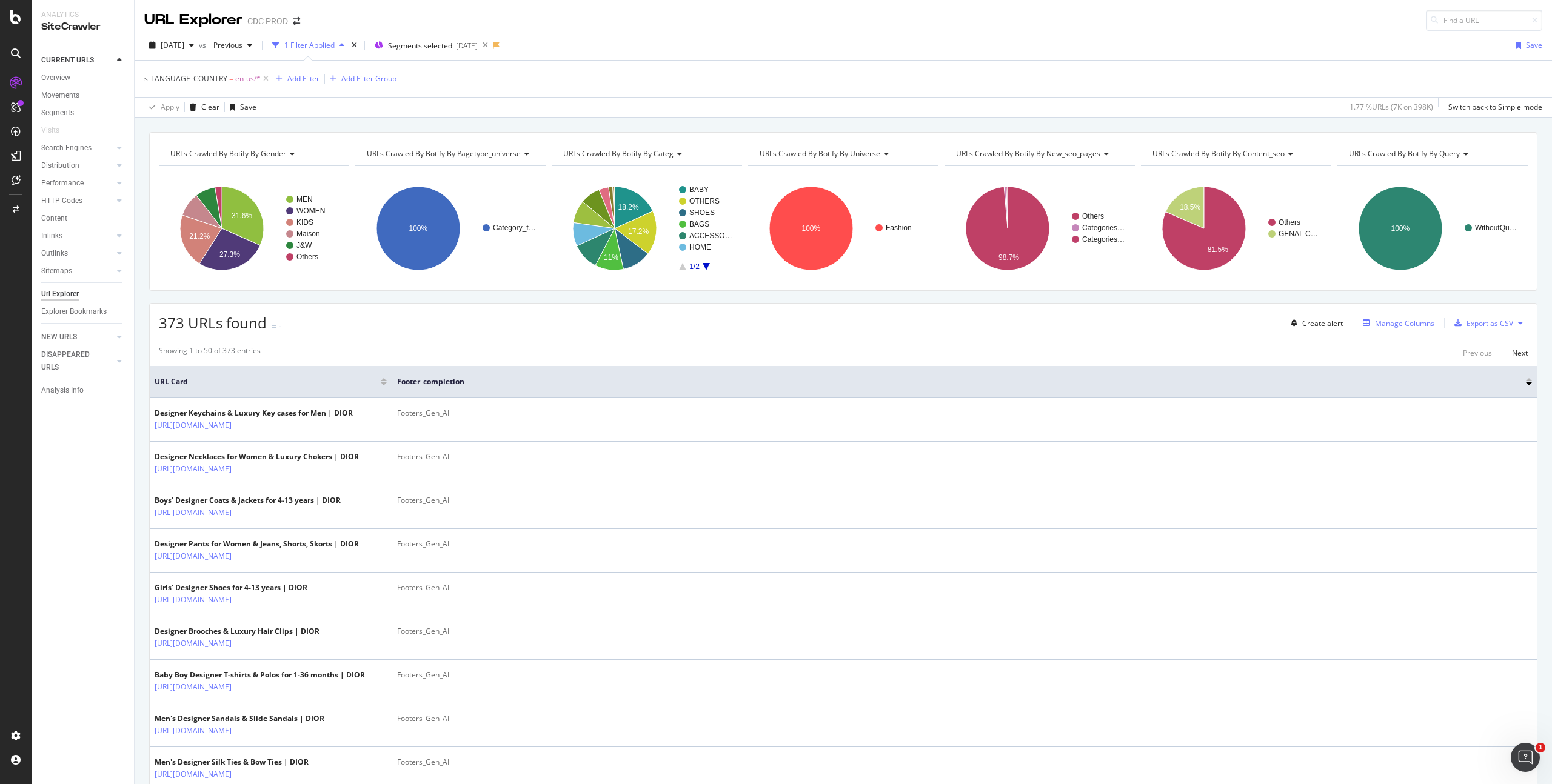
click at [1403, 322] on div "Manage Columns" at bounding box center [1404, 323] width 59 height 10
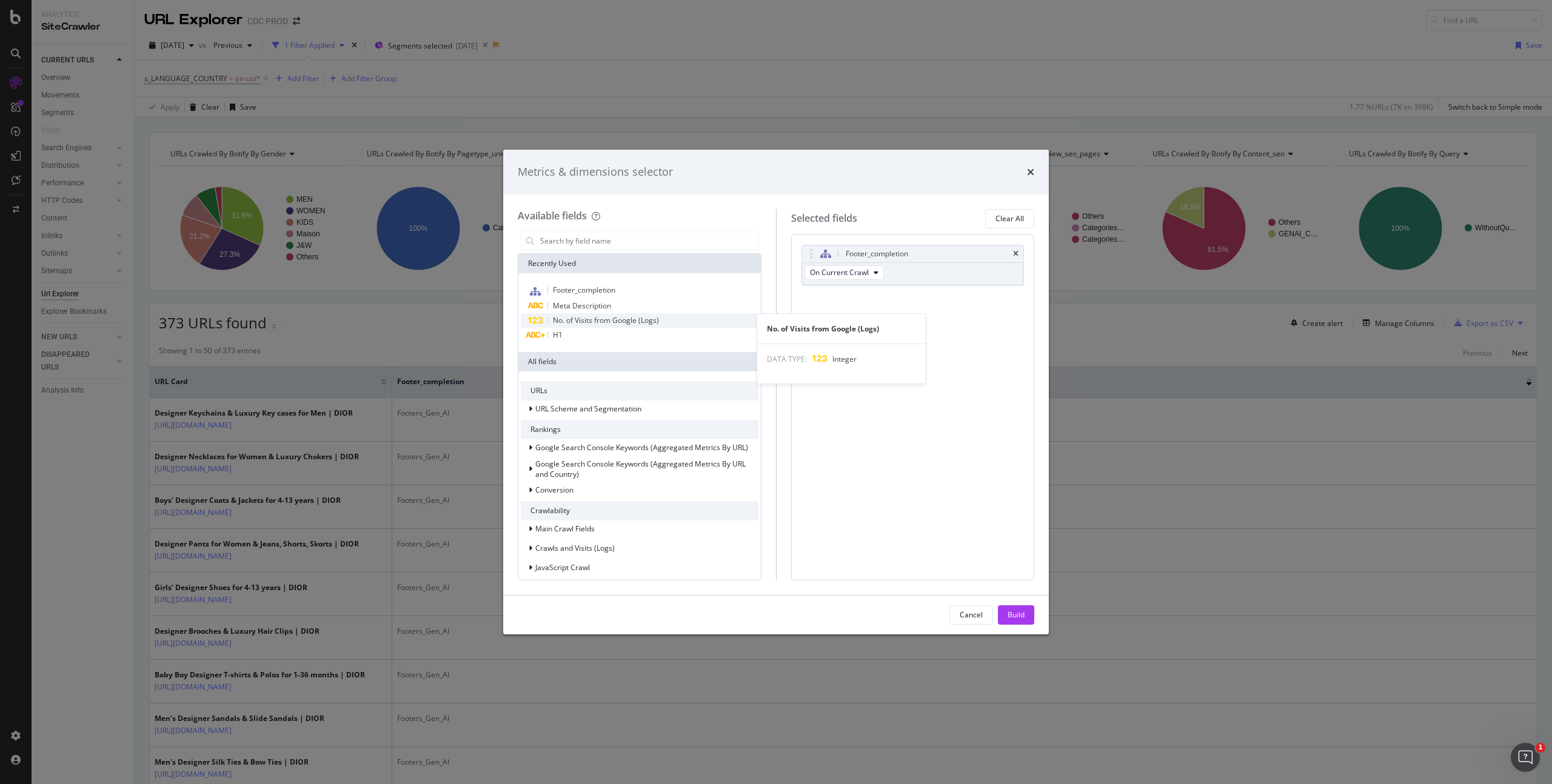
click at [661, 324] on div "No. of Visits from Google (Logs)" at bounding box center [639, 321] width 238 height 14
click at [615, 291] on span "Footer_completion" at bounding box center [584, 290] width 63 height 10
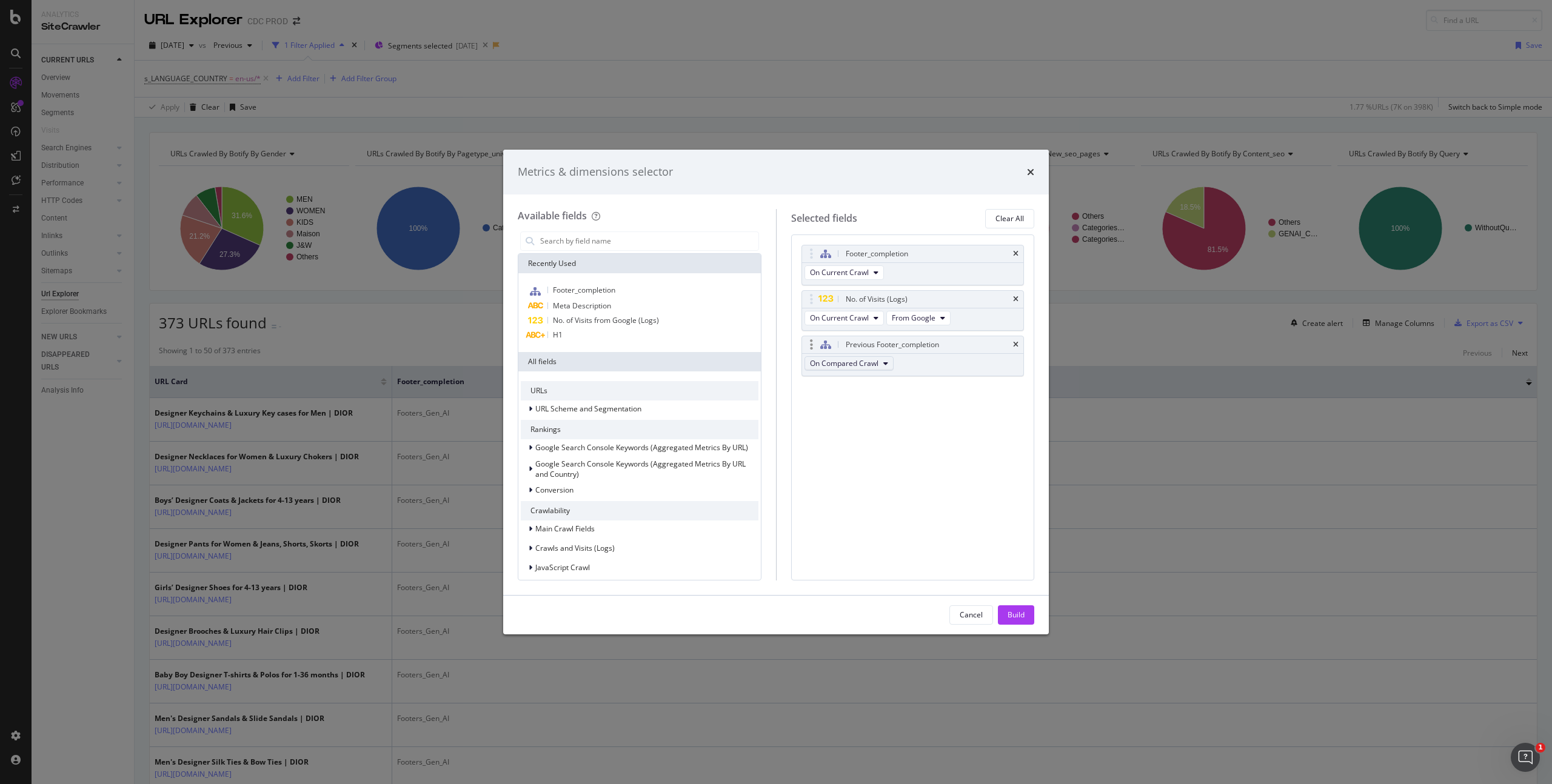
click at [883, 366] on icon "modal" at bounding box center [885, 363] width 5 height 7
click at [946, 405] on div "Footer_completion On Current Crawl No. of Visits (Logs) On Current Crawl From G…" at bounding box center [913, 407] width 244 height 346
click at [1014, 343] on icon "times" at bounding box center [1016, 344] width 6 height 7
click at [588, 239] on input "modal" at bounding box center [649, 241] width 219 height 18
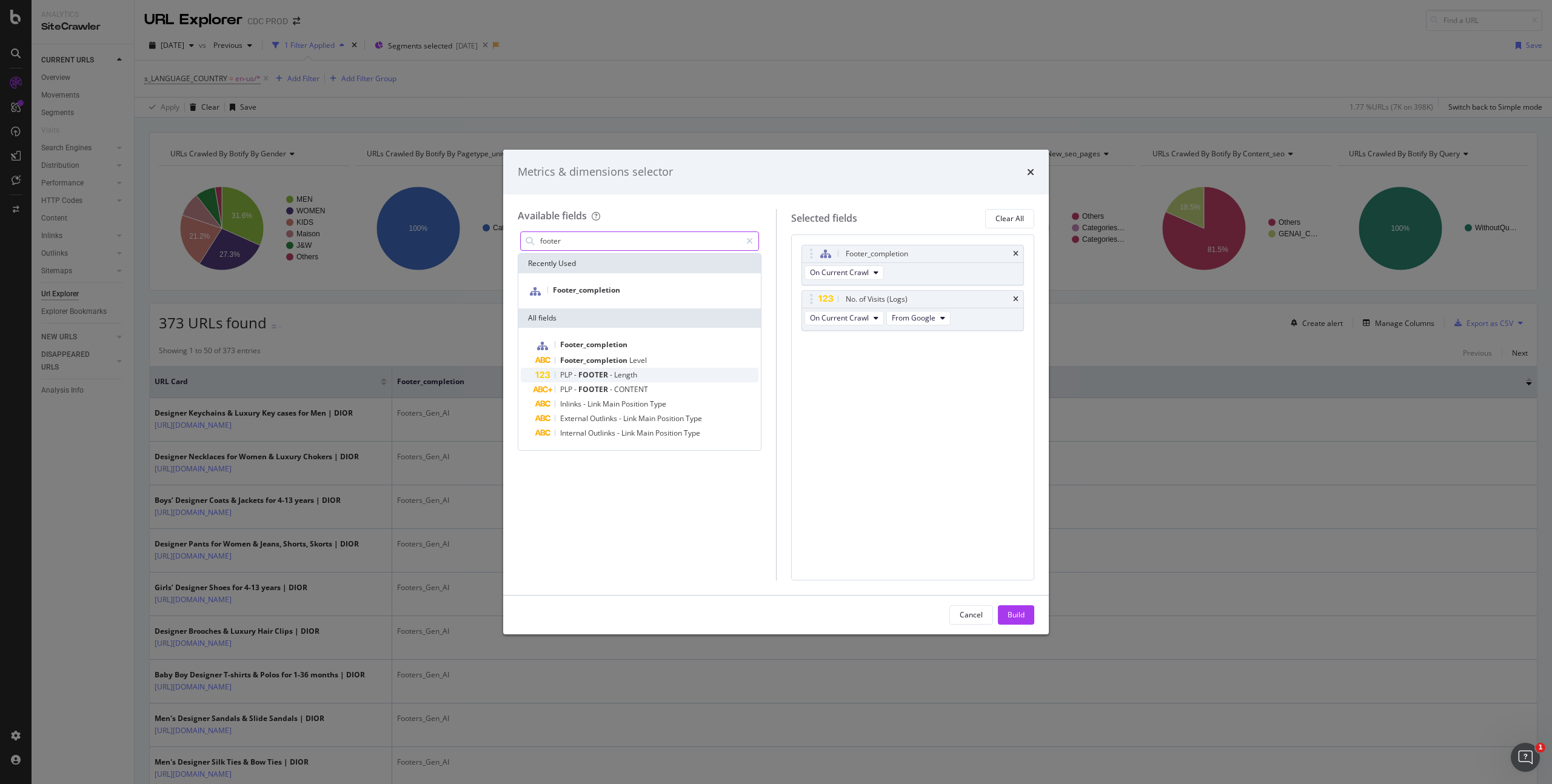
type input "footer"
click at [600, 241] on input "footer" at bounding box center [640, 241] width 202 height 18
click at [637, 391] on span "CONTENT" at bounding box center [631, 389] width 34 height 10
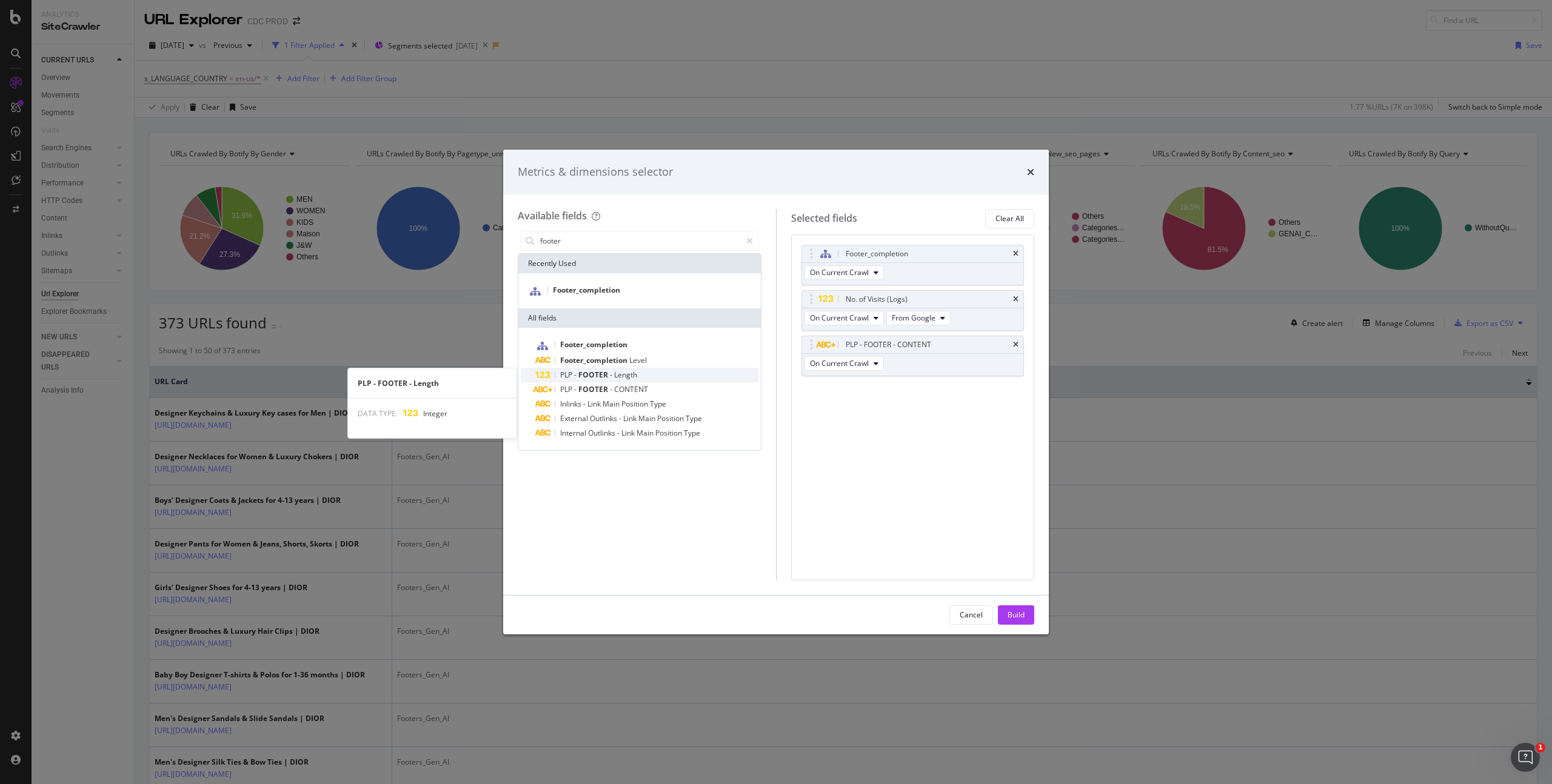
click at [639, 378] on div "PLP - FOOTER - Length" at bounding box center [647, 375] width 223 height 14
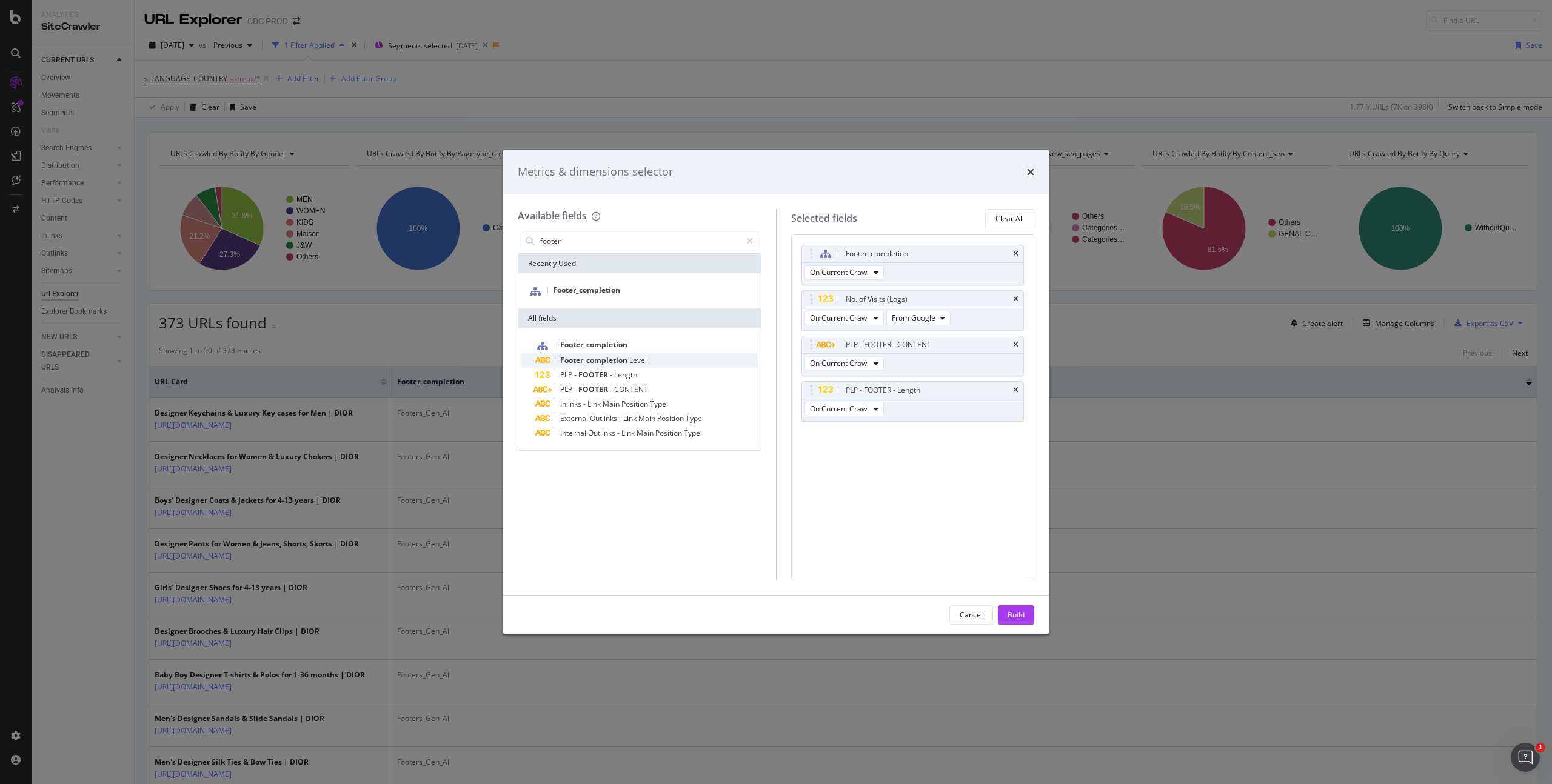
click at [639, 362] on span "Level" at bounding box center [638, 360] width 17 height 10
click at [1015, 611] on div "Build" at bounding box center [1016, 615] width 17 height 10
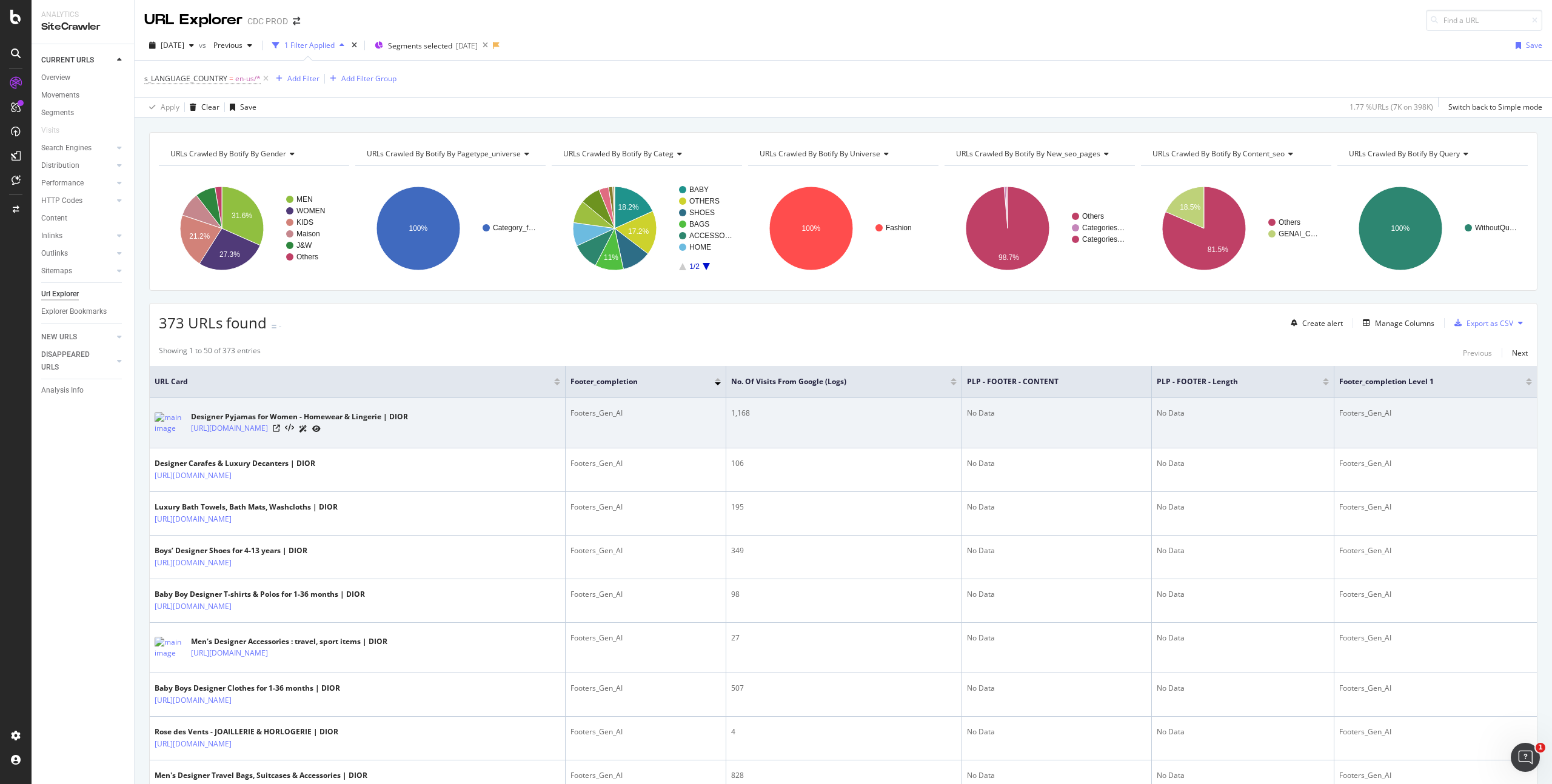
click at [1024, 418] on div "No Data" at bounding box center [1056, 413] width 179 height 11
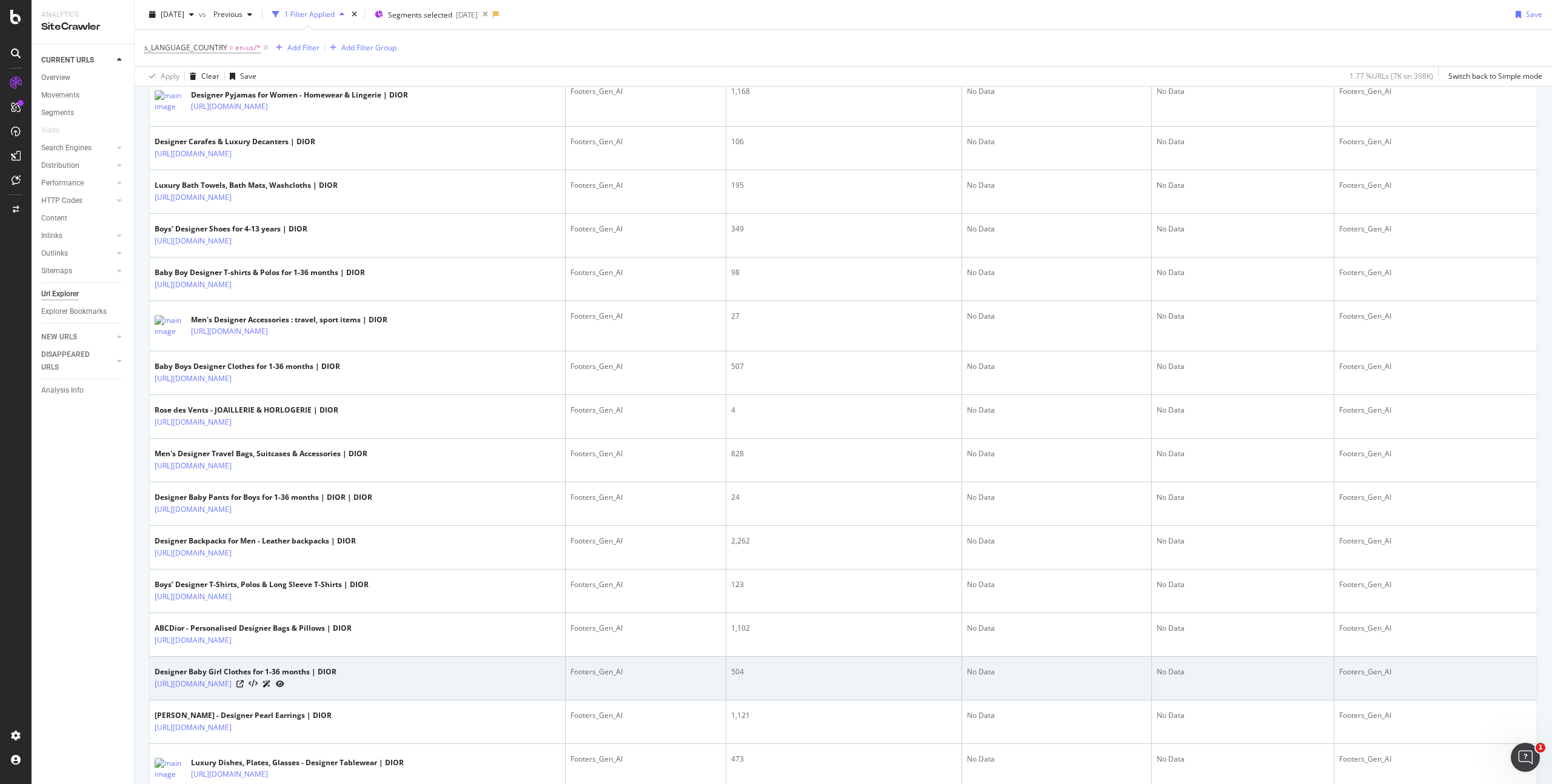
scroll to position [42, 0]
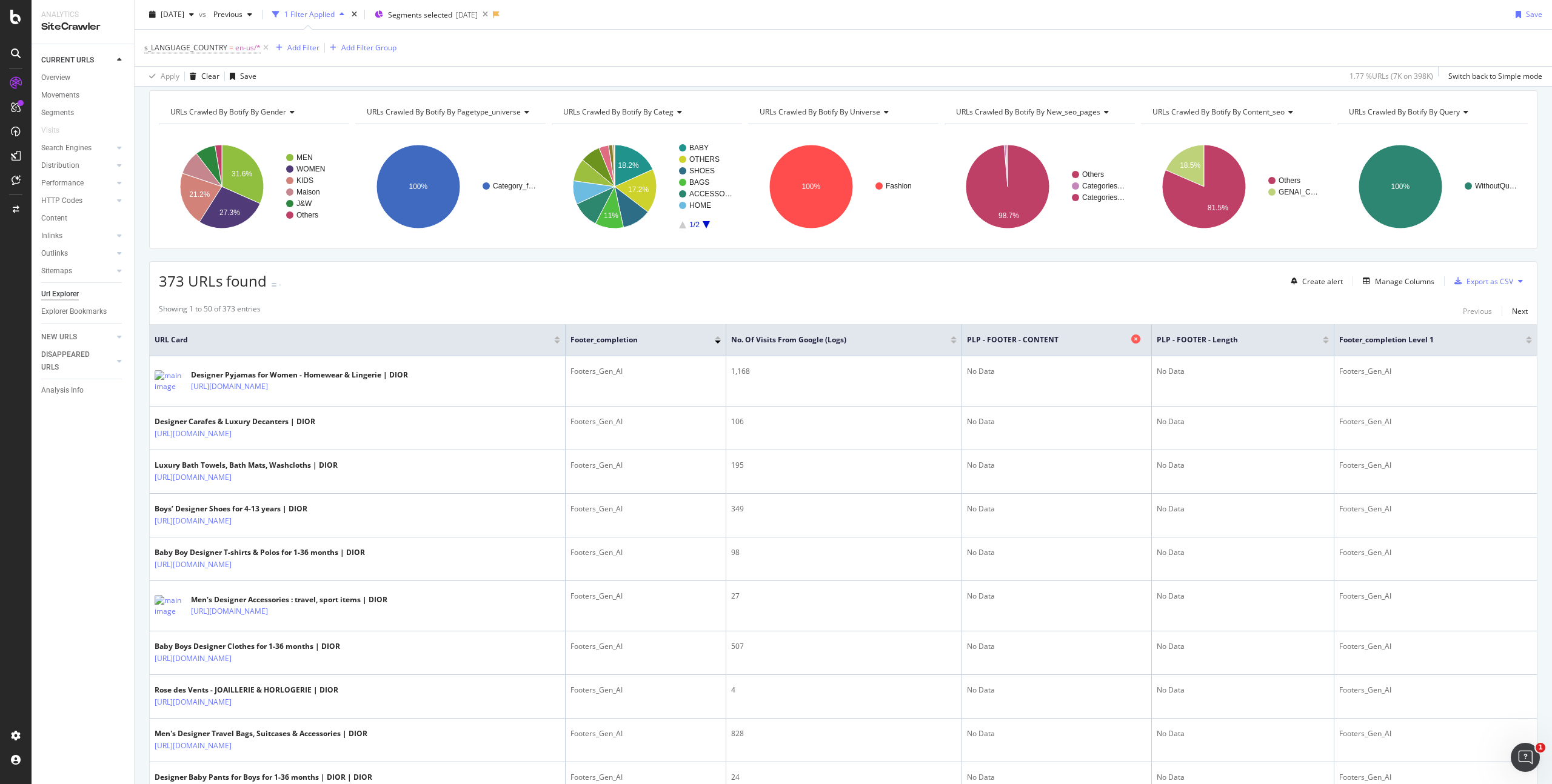
click at [1119, 344] on span "PLP - FOOTER - CONTENT" at bounding box center [1047, 339] width 161 height 11
click at [1088, 342] on span "PLP - FOOTER - CONTENT" at bounding box center [1047, 339] width 161 height 11
click at [1323, 342] on div at bounding box center [1326, 342] width 6 height 3
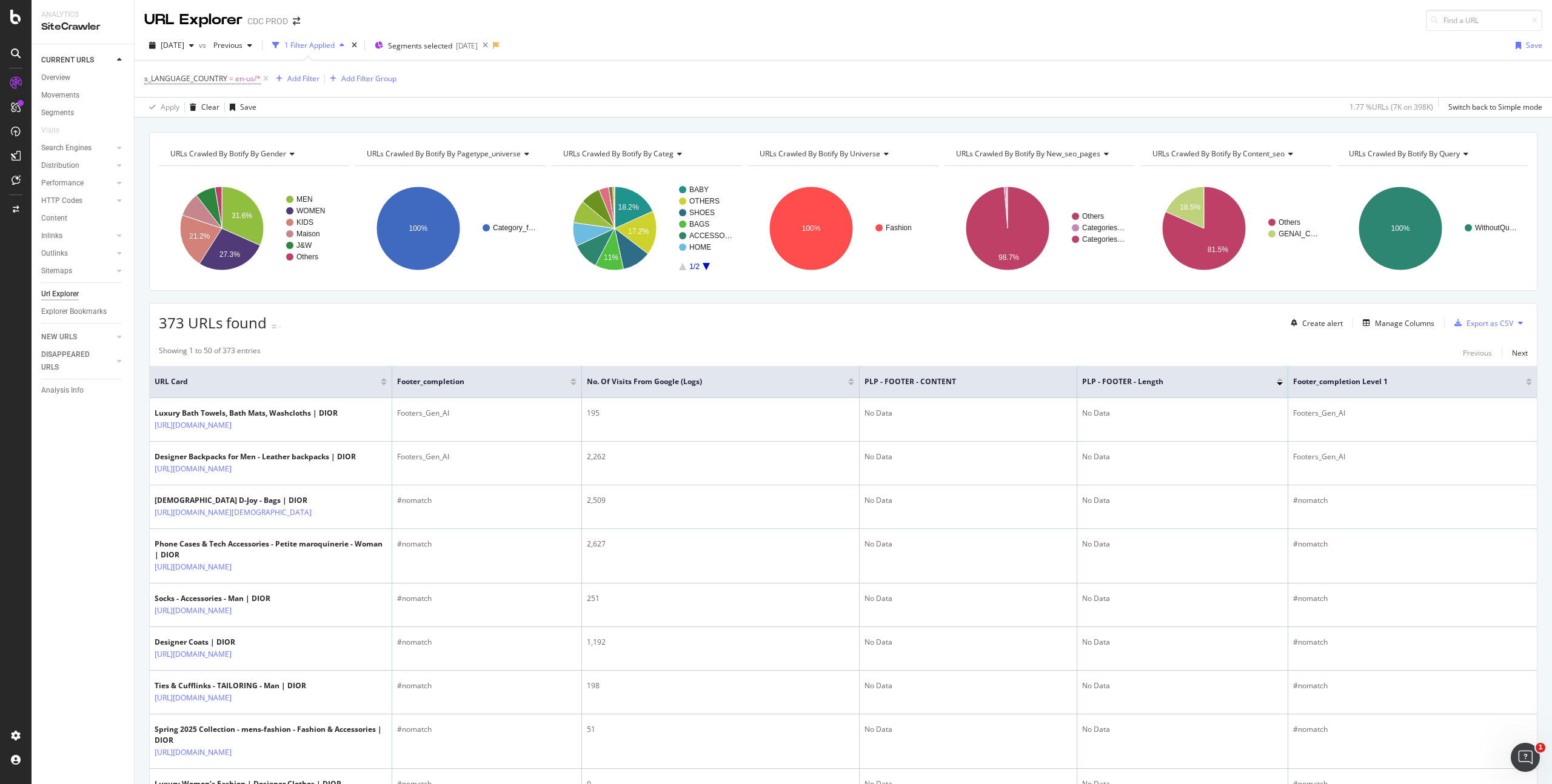
click at [1278, 379] on div at bounding box center [1280, 380] width 6 height 3
